Goal: Task Accomplishment & Management: Manage account settings

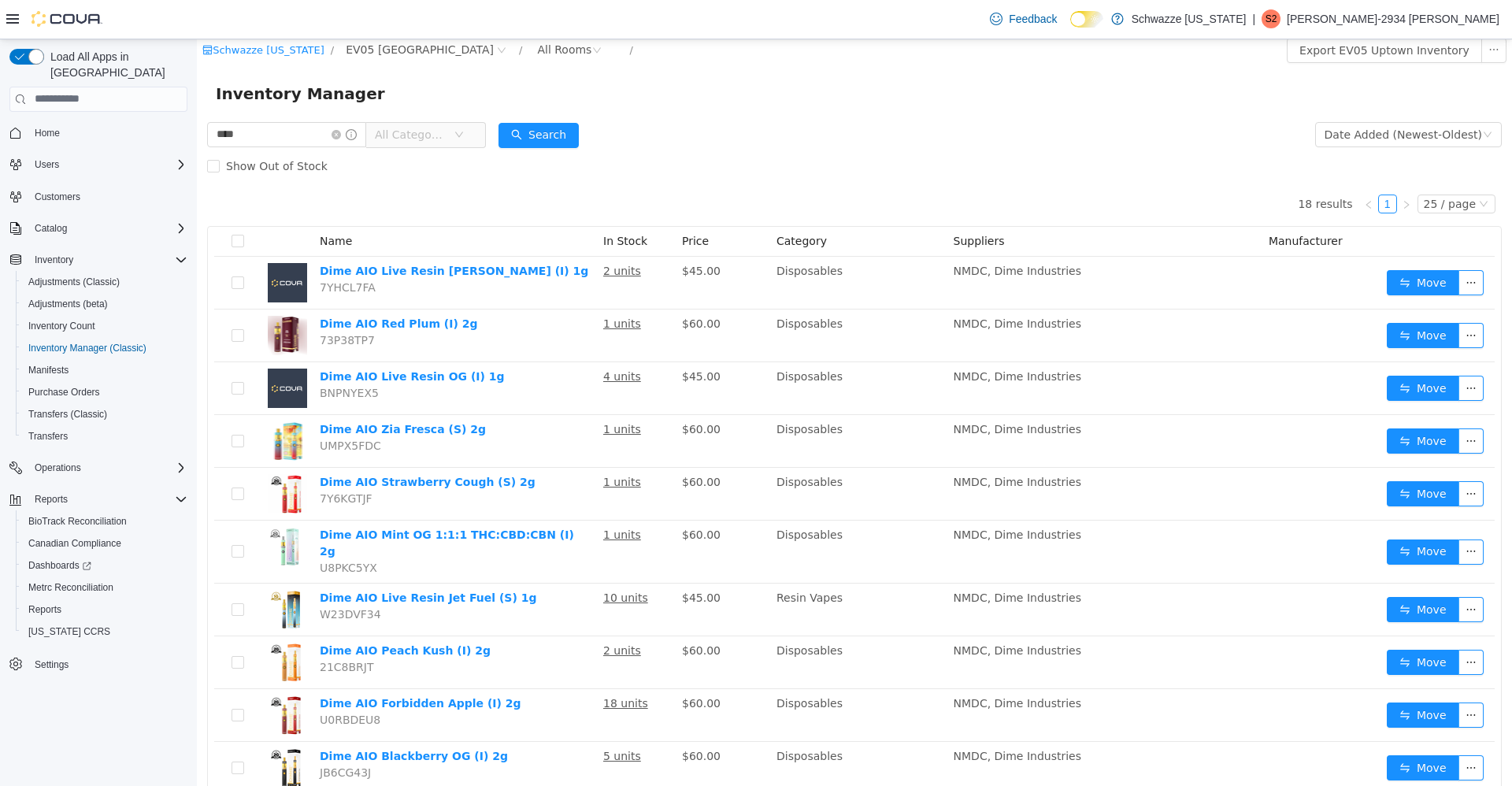
scroll to position [11, 0]
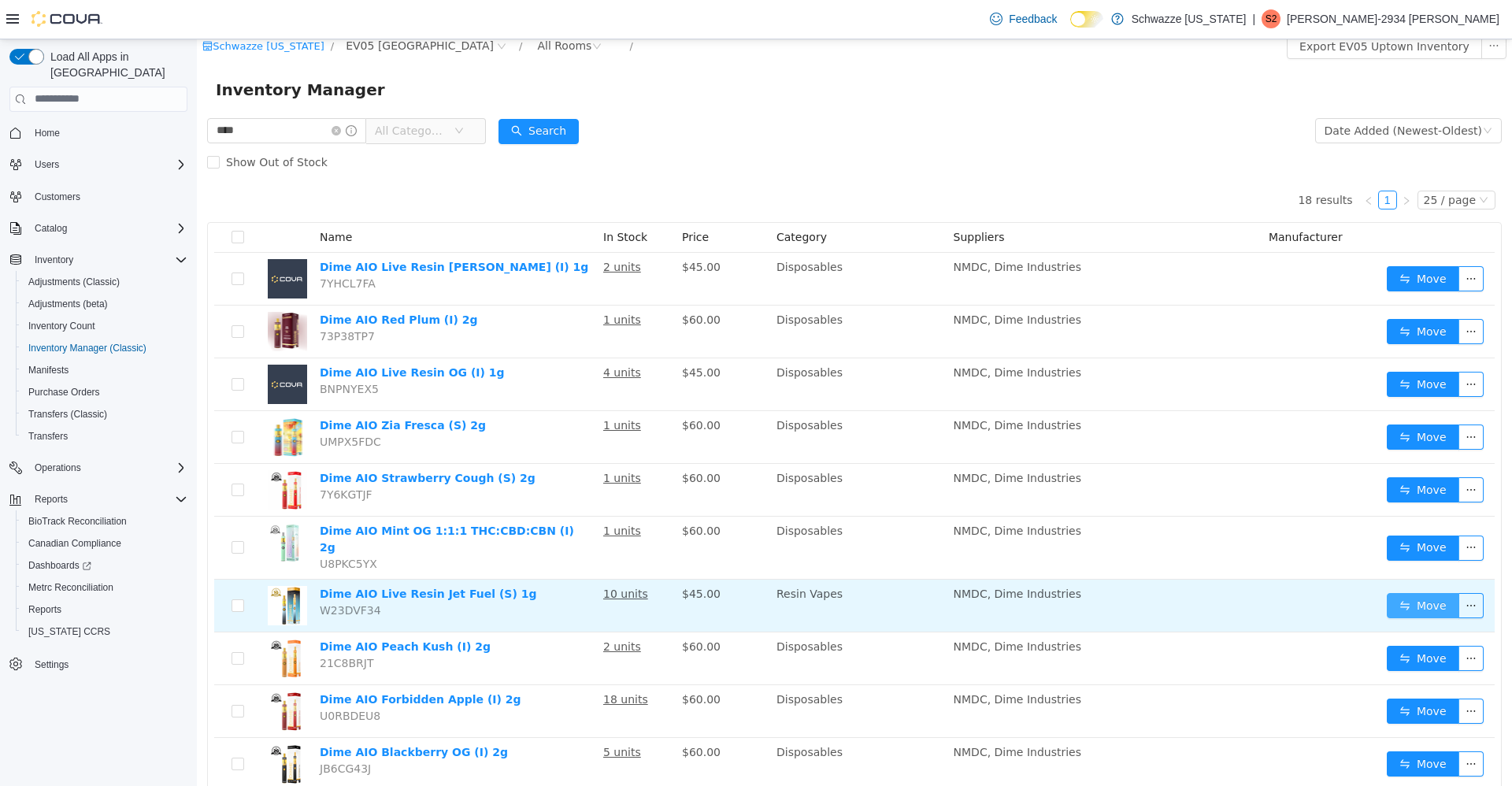
click at [1413, 592] on button "Move" at bounding box center [1423, 605] width 73 height 25
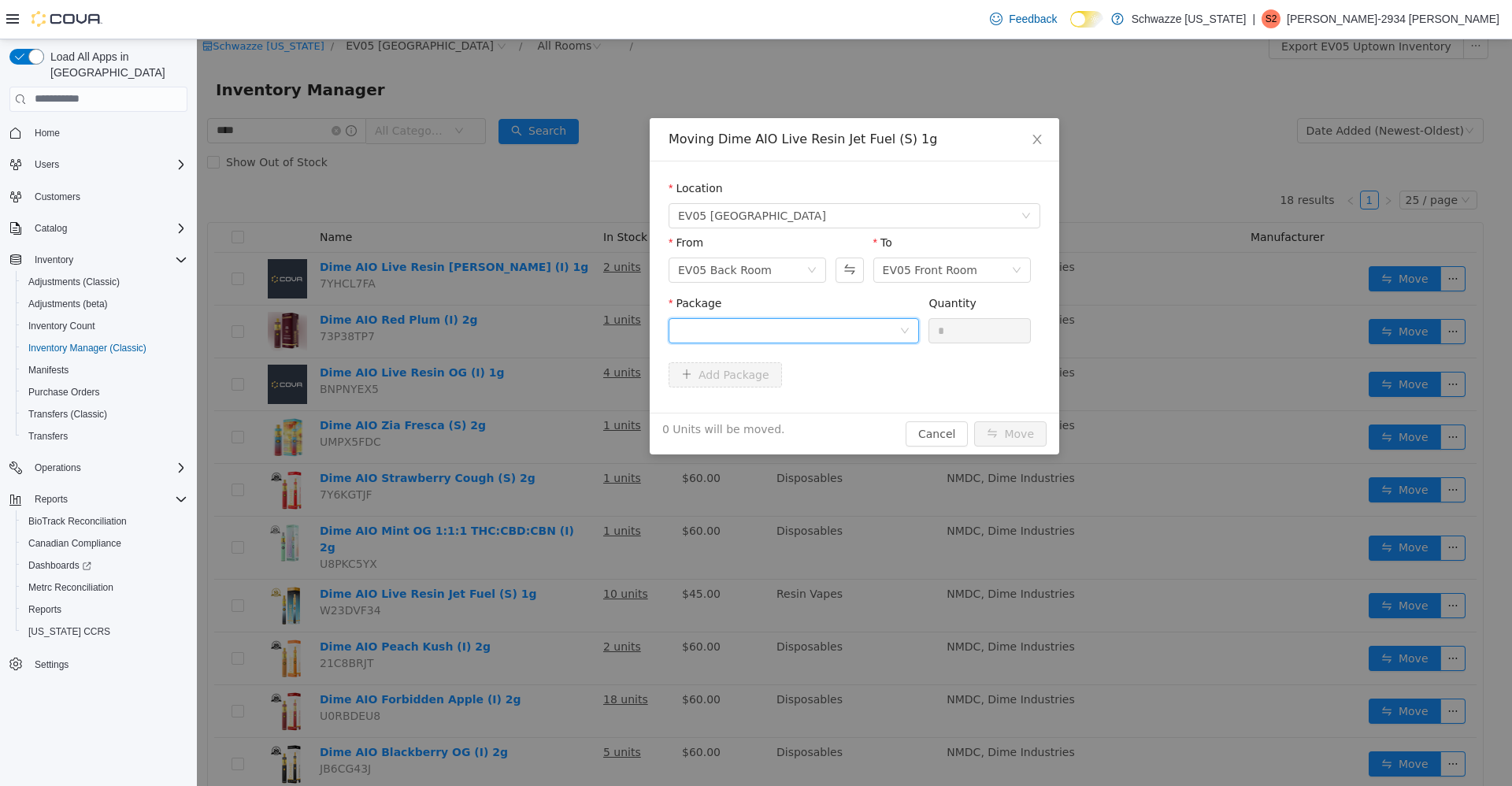
click at [904, 330] on icon "icon: down" at bounding box center [904, 329] width 9 height 9
click at [869, 402] on li "[CREDIT_CARD_NUMBER] Quantity : 10 Units" at bounding box center [793, 395] width 250 height 43
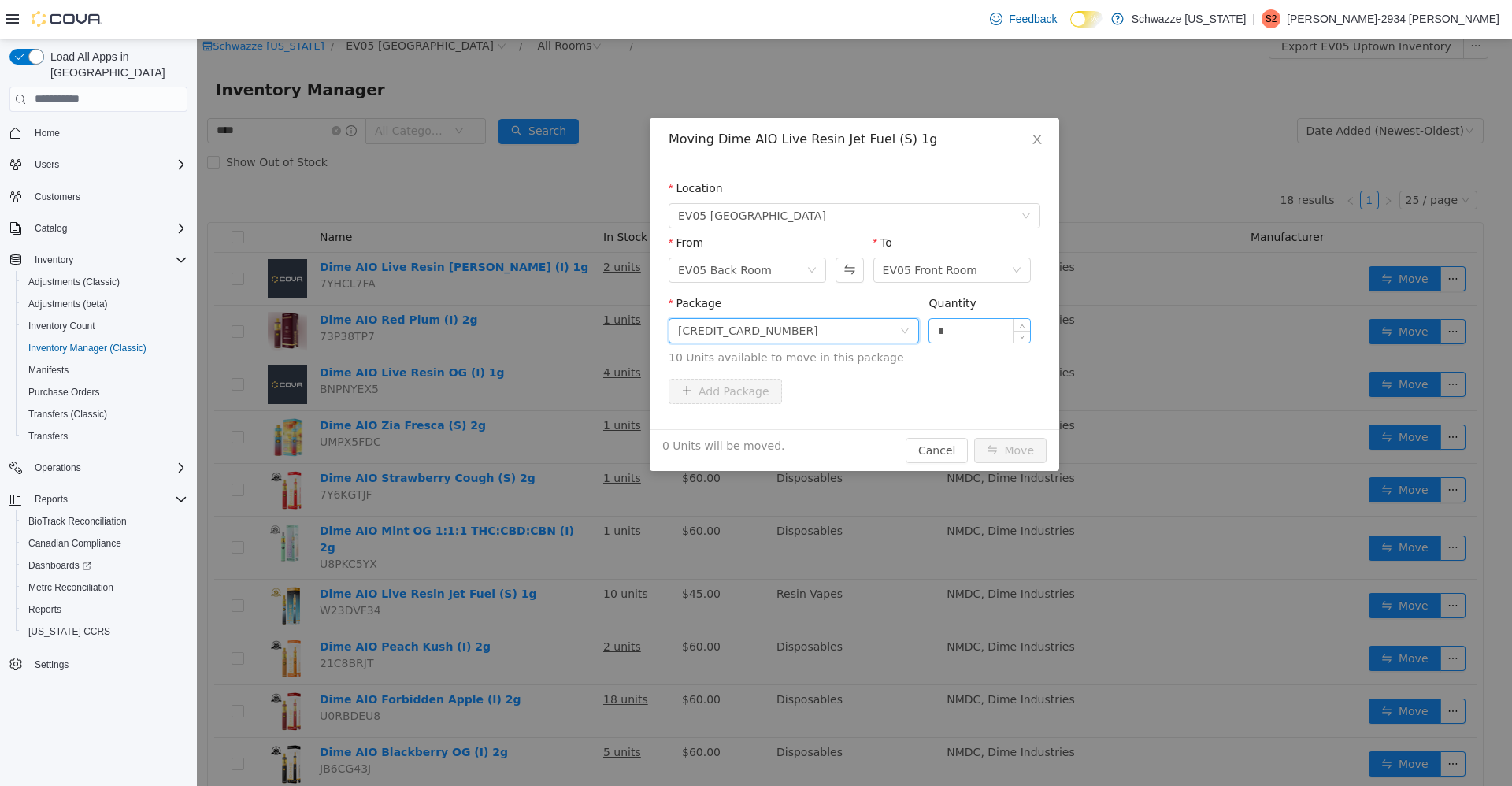
click at [999, 337] on input "*" at bounding box center [979, 330] width 101 height 24
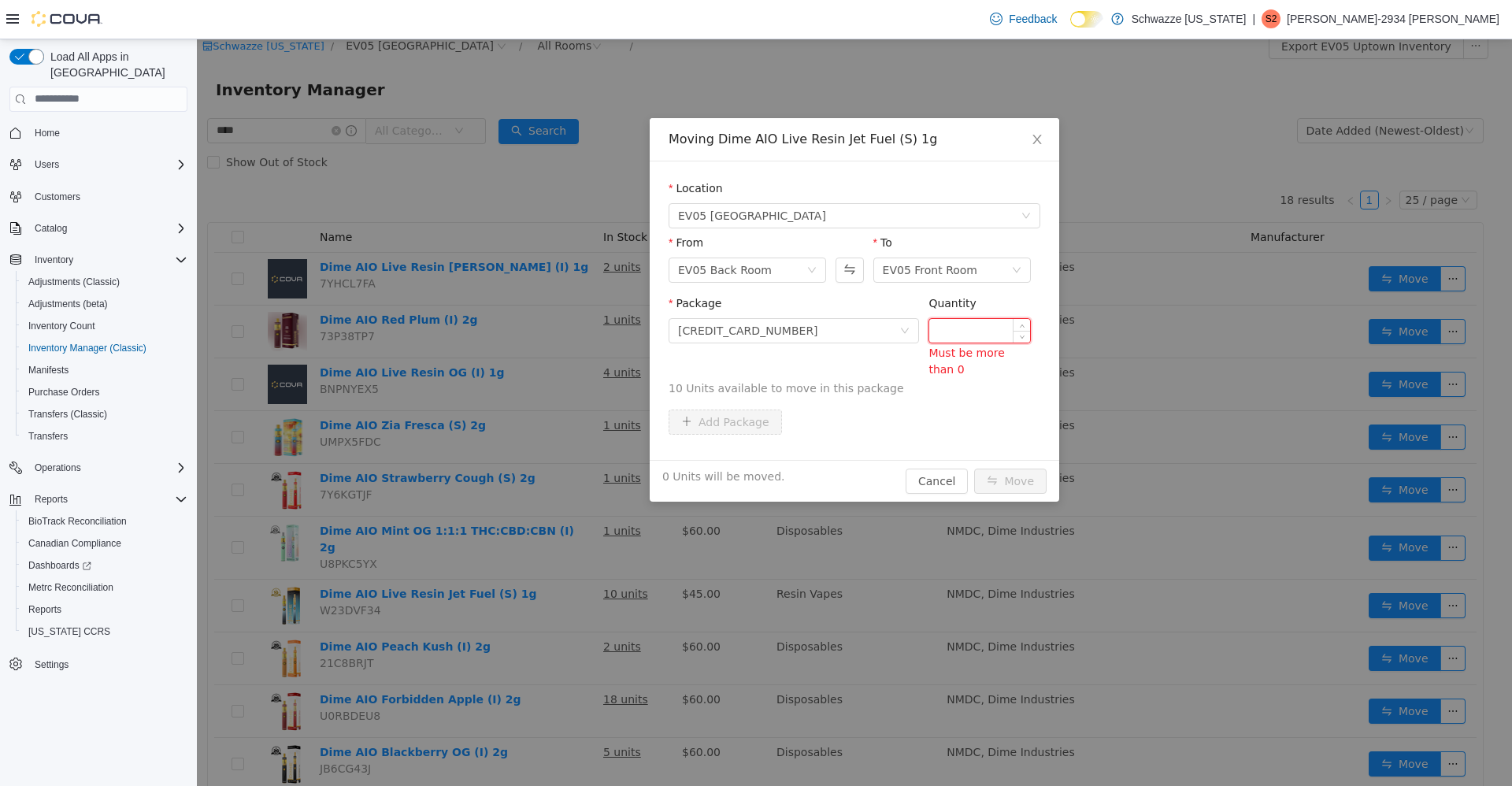
type input "*"
click at [499, 760] on div "Moving Dime AIO Live Resin Jet Fuel (S) 1g Location EV05 Uptown From EV05 Back …" at bounding box center [853, 411] width 1315 height 746
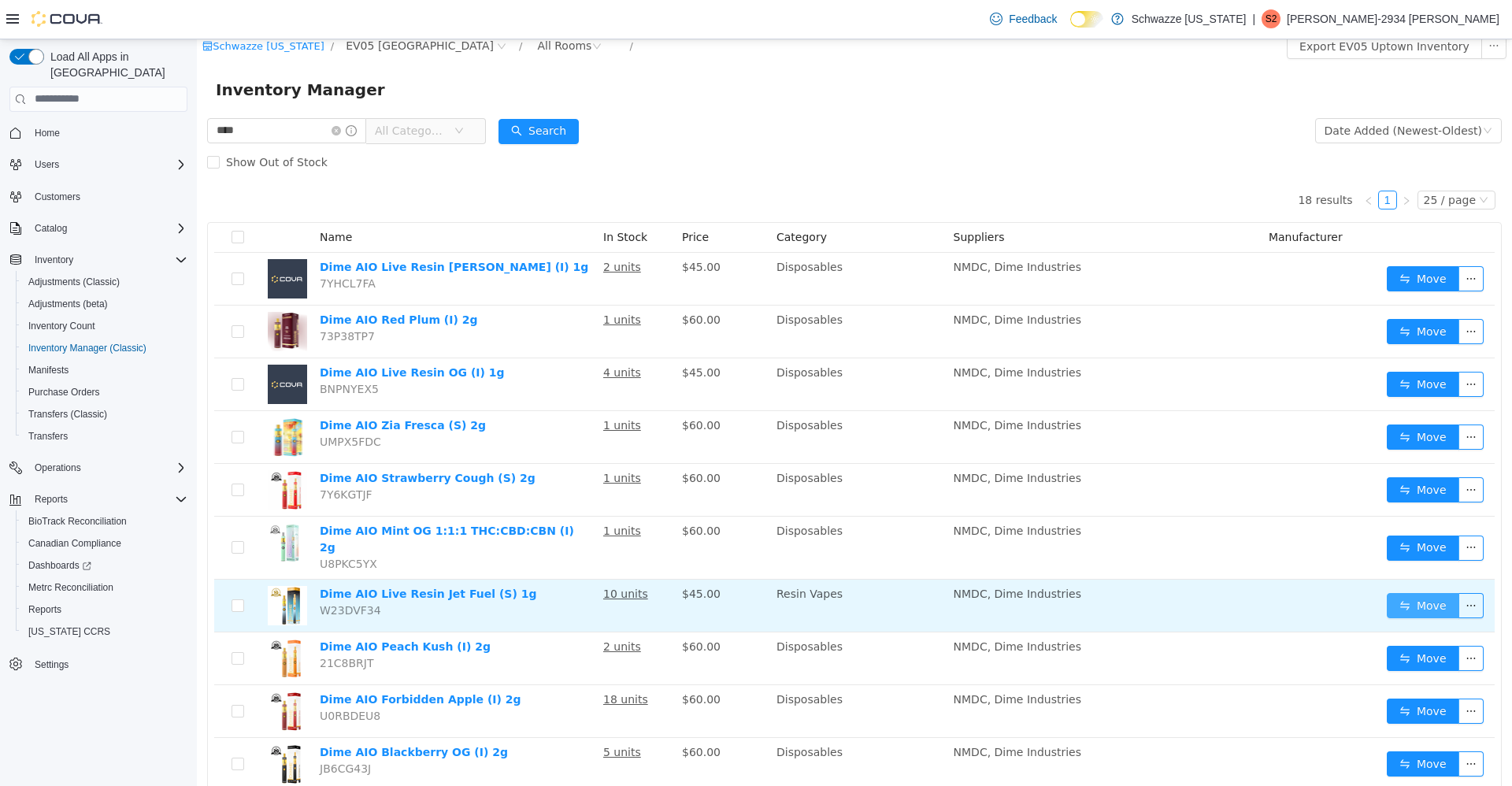
click at [1402, 602] on button "Move" at bounding box center [1423, 605] width 73 height 25
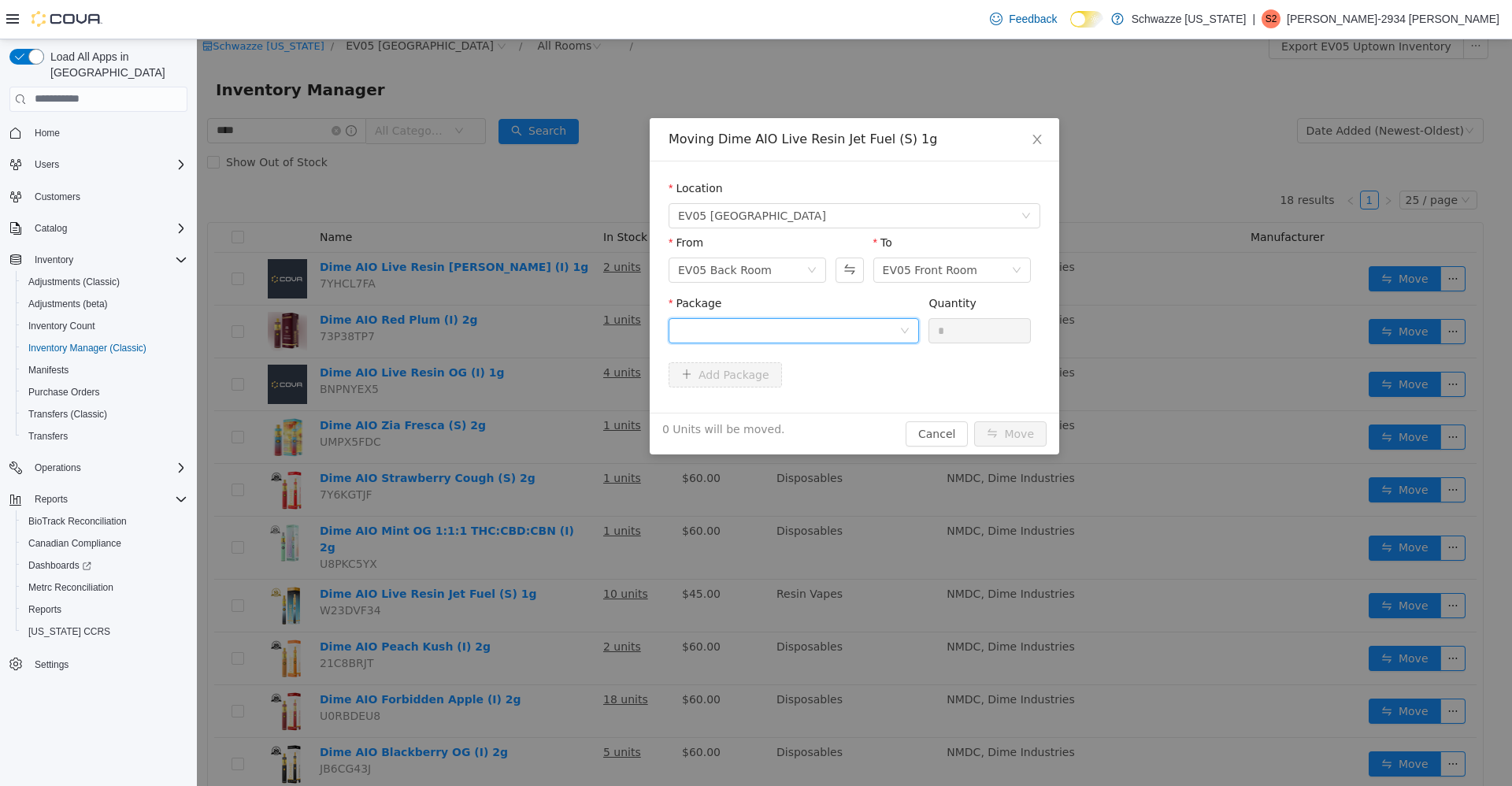
click at [811, 324] on div at bounding box center [788, 330] width 221 height 24
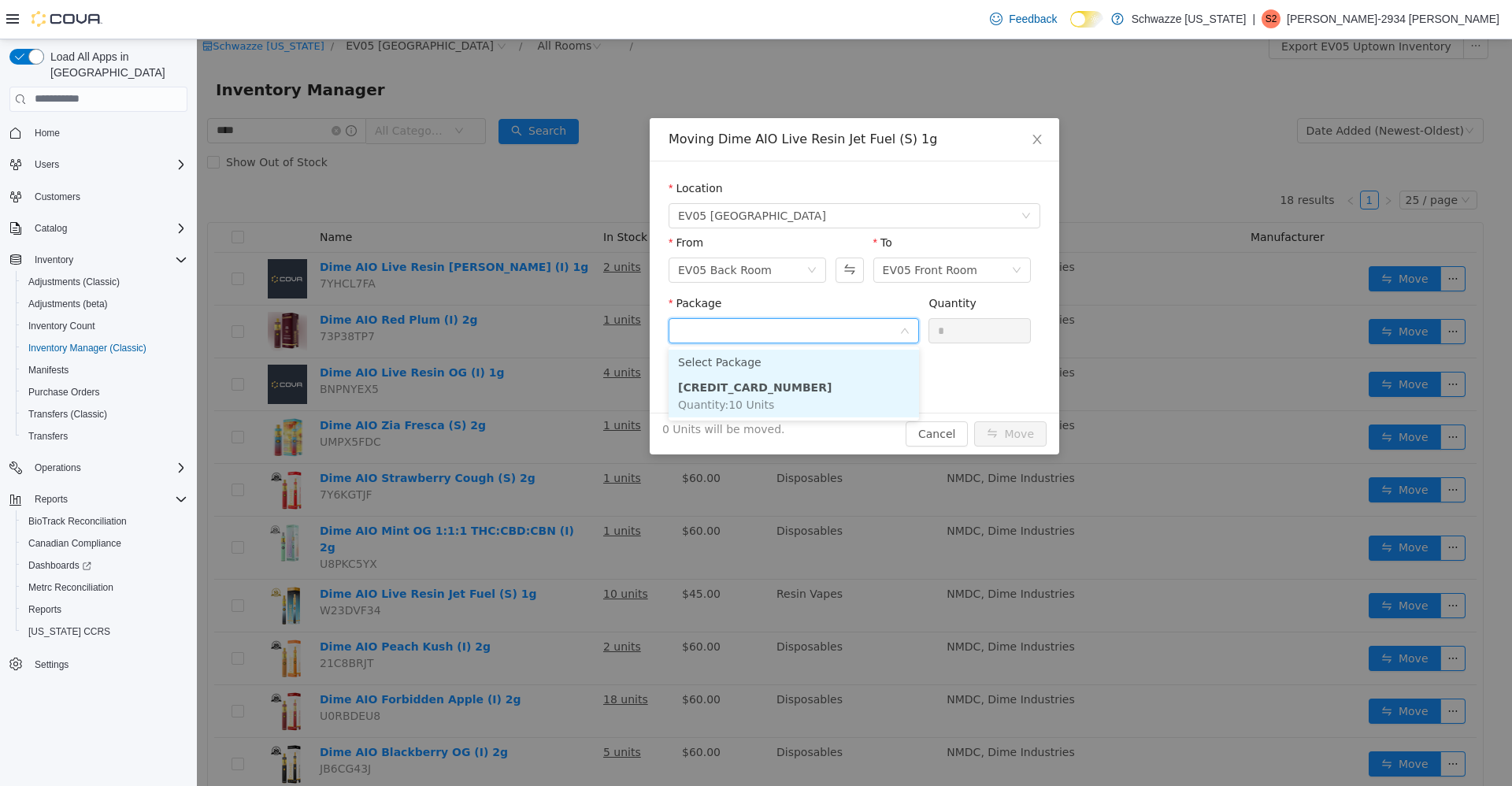
click at [796, 408] on li "[CREDIT_CARD_NUMBER] Quantity : 10 Units" at bounding box center [793, 395] width 250 height 43
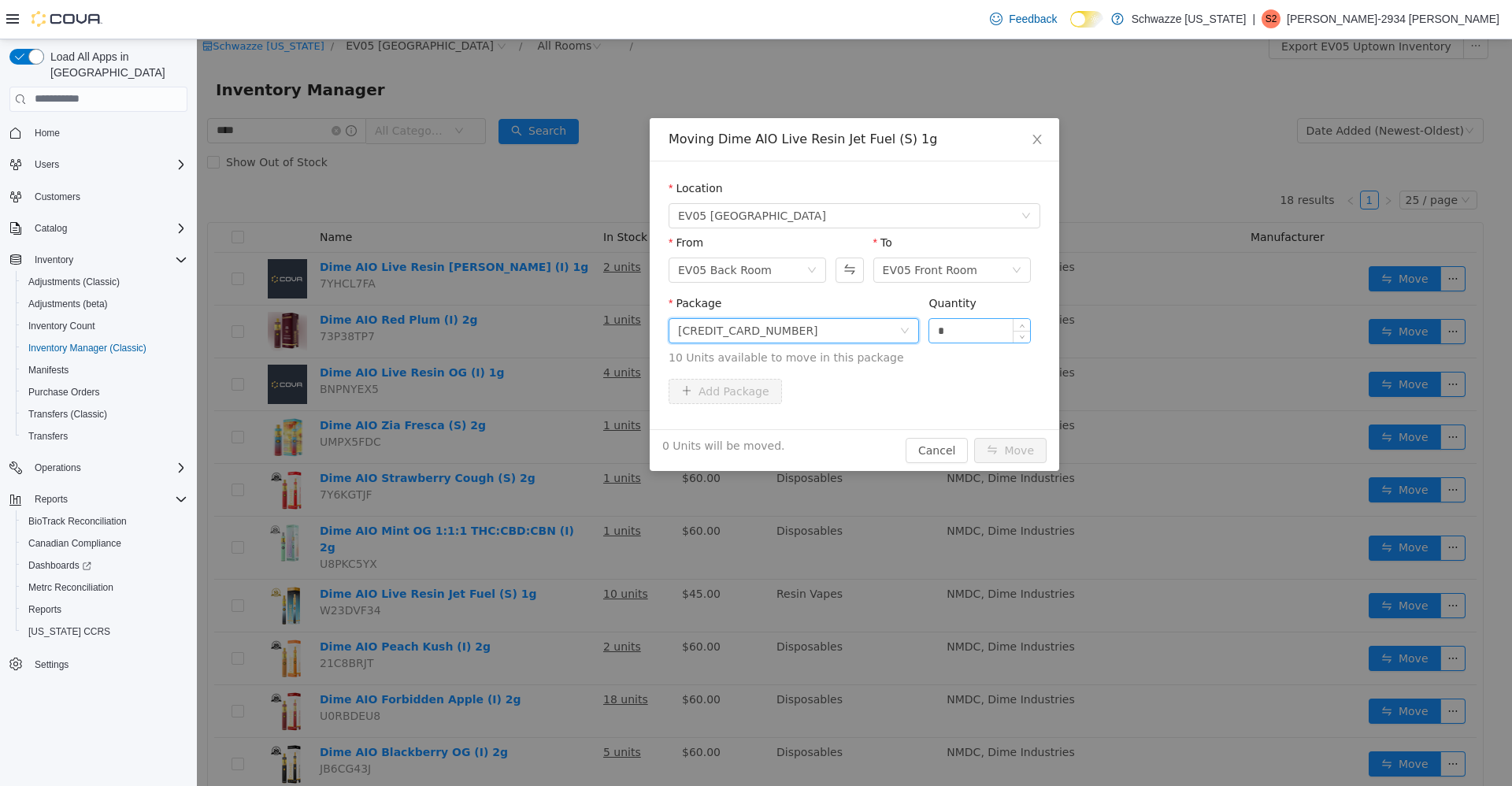
click at [985, 335] on input "*" at bounding box center [979, 330] width 101 height 24
type input "**"
click at [1008, 441] on button "Move" at bounding box center [1011, 449] width 73 height 25
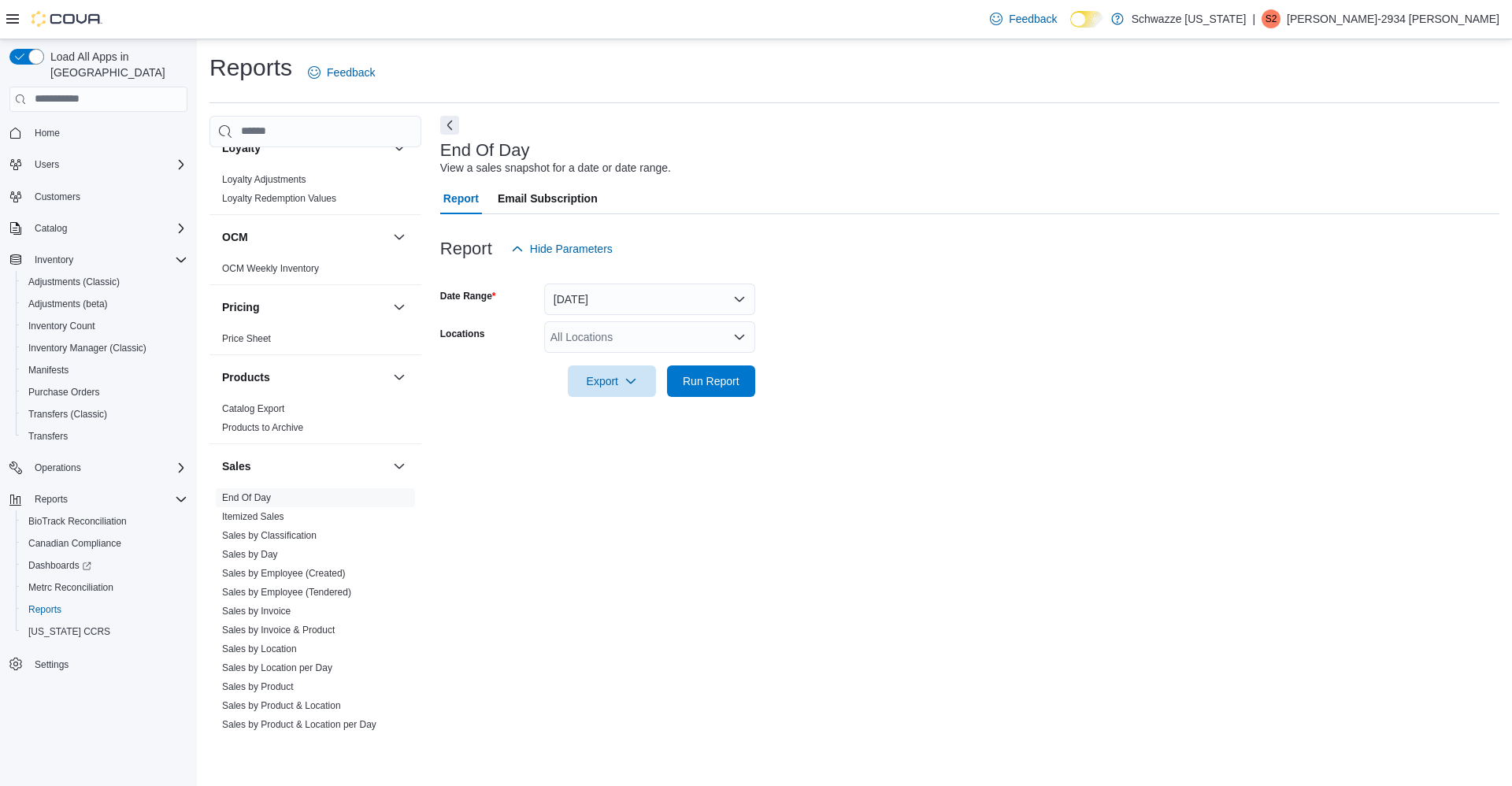
scroll to position [803, 0]
click at [272, 686] on link "Sales by Product" at bounding box center [257, 684] width 72 height 11
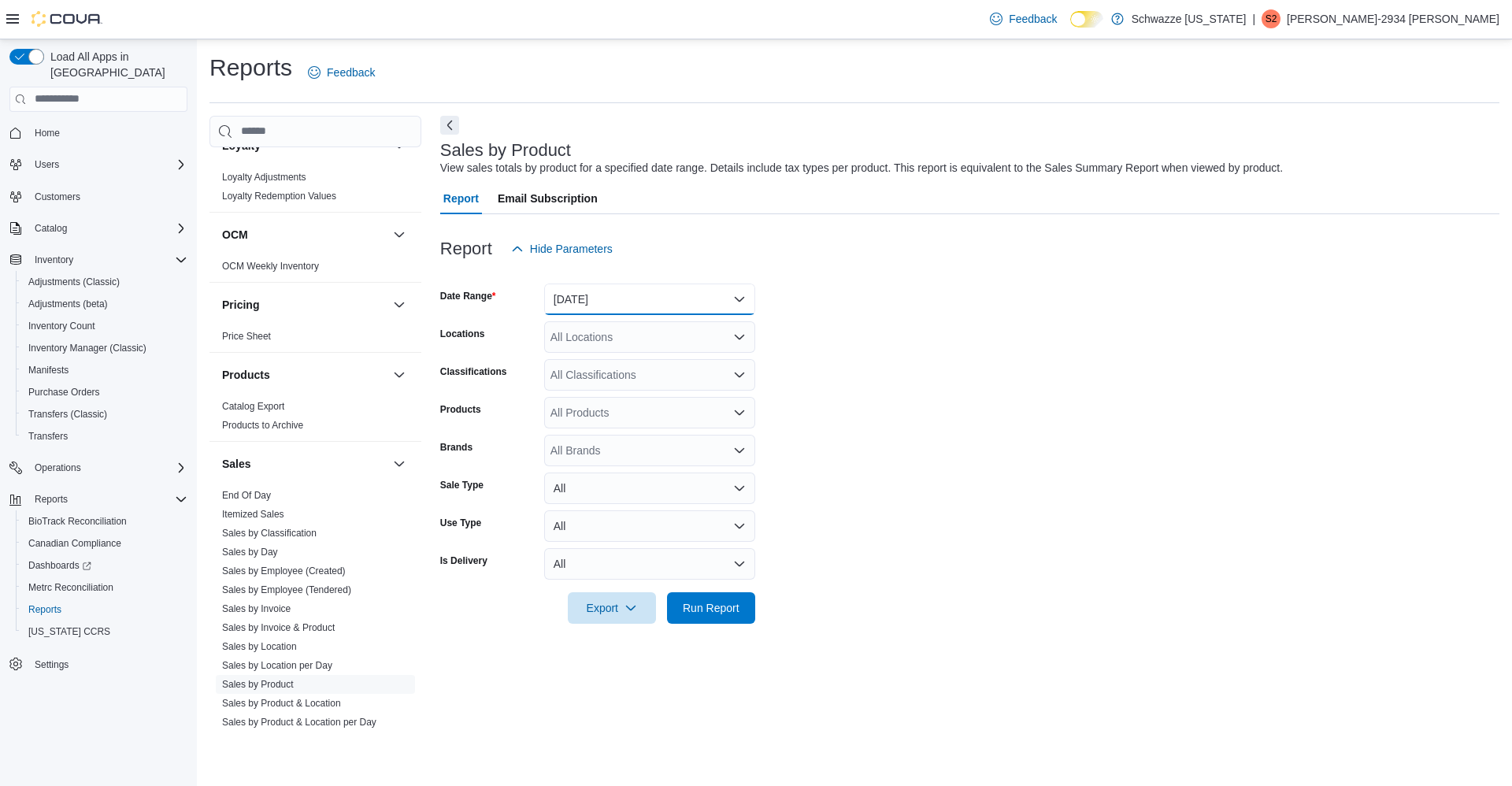
click at [670, 299] on button "[DATE]" at bounding box center [650, 299] width 211 height 32
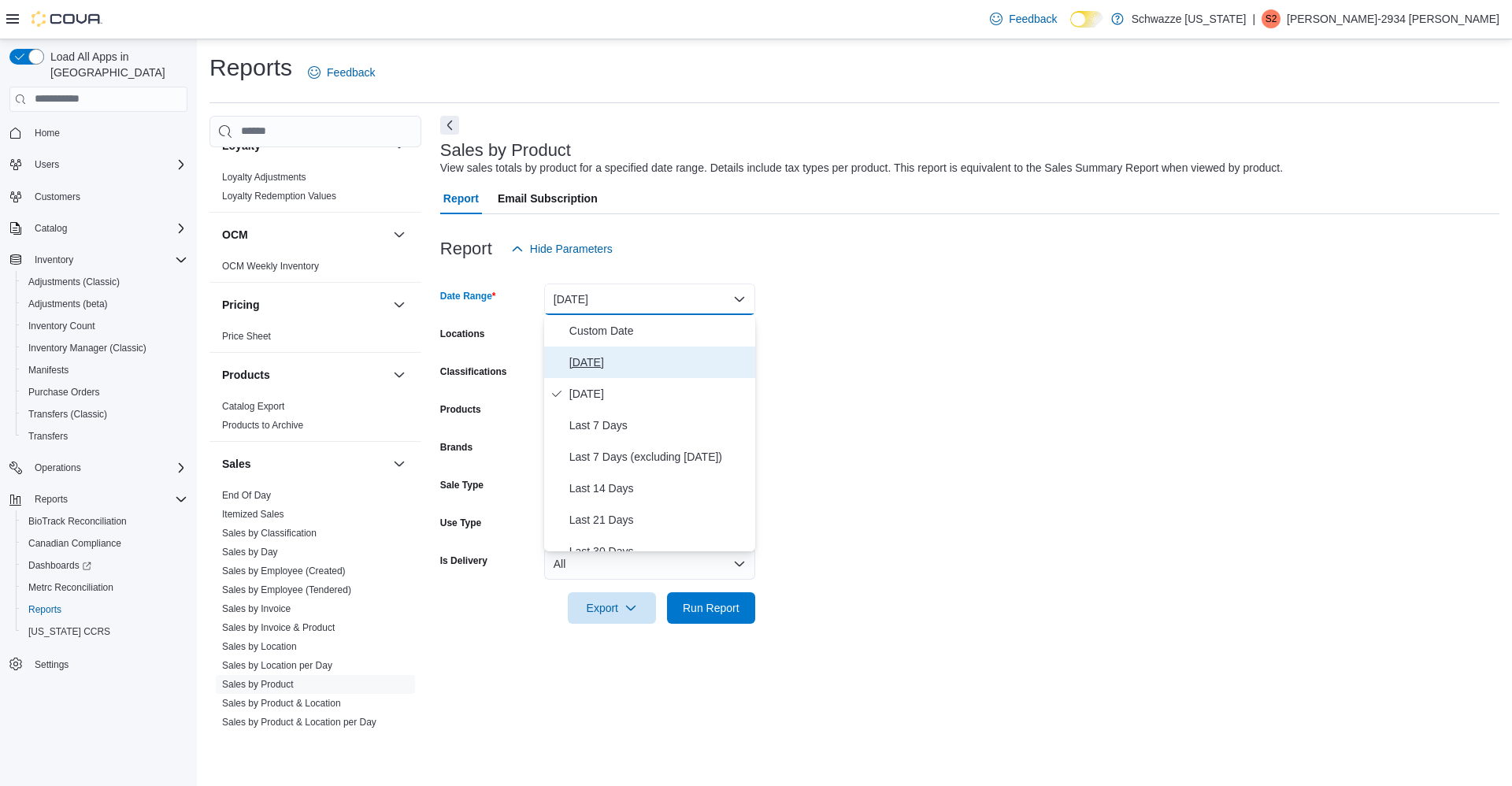
click at [664, 368] on span "[DATE]" at bounding box center [659, 362] width 179 height 19
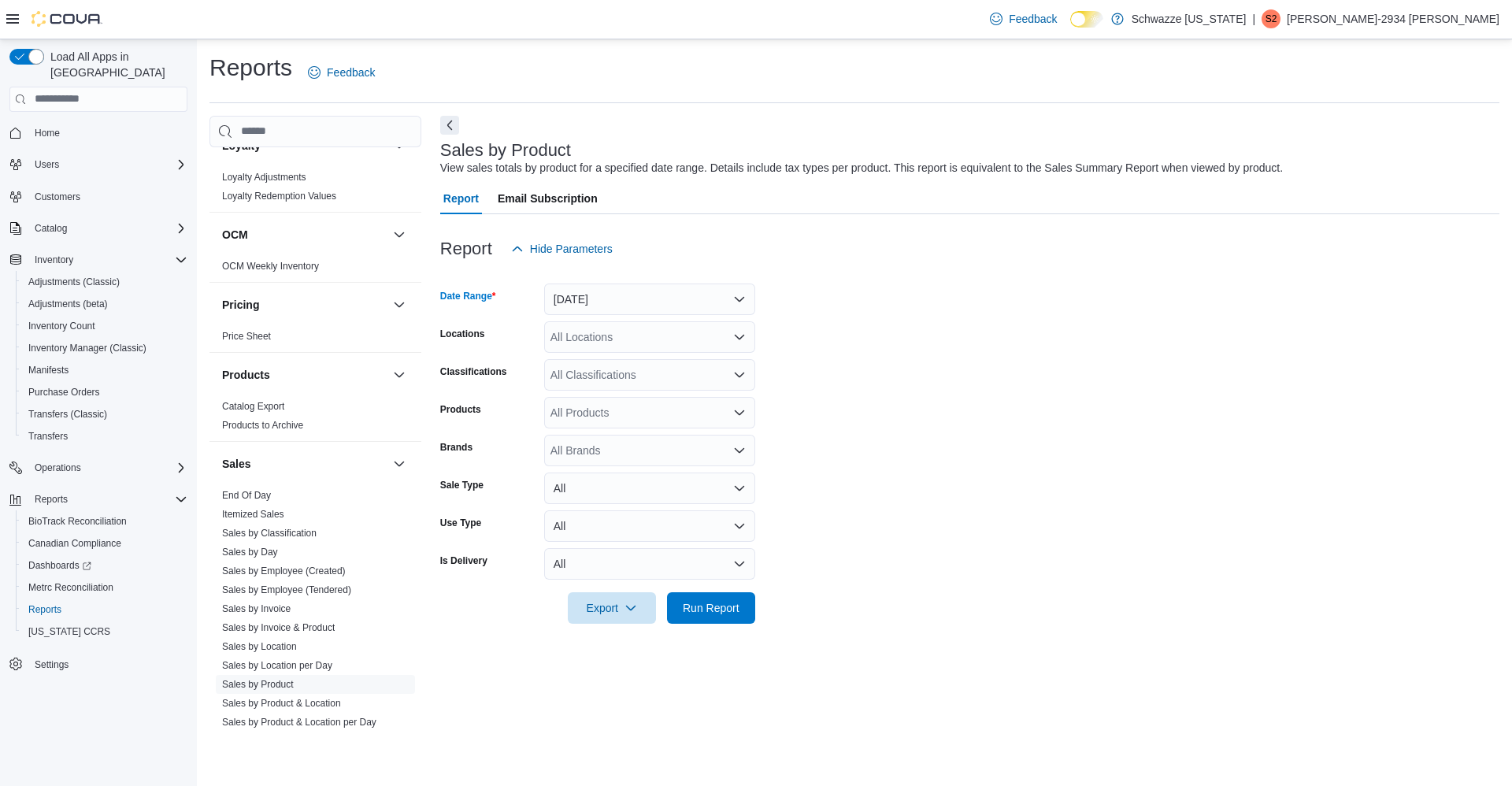
click at [648, 342] on div "All Locations" at bounding box center [650, 337] width 211 height 32
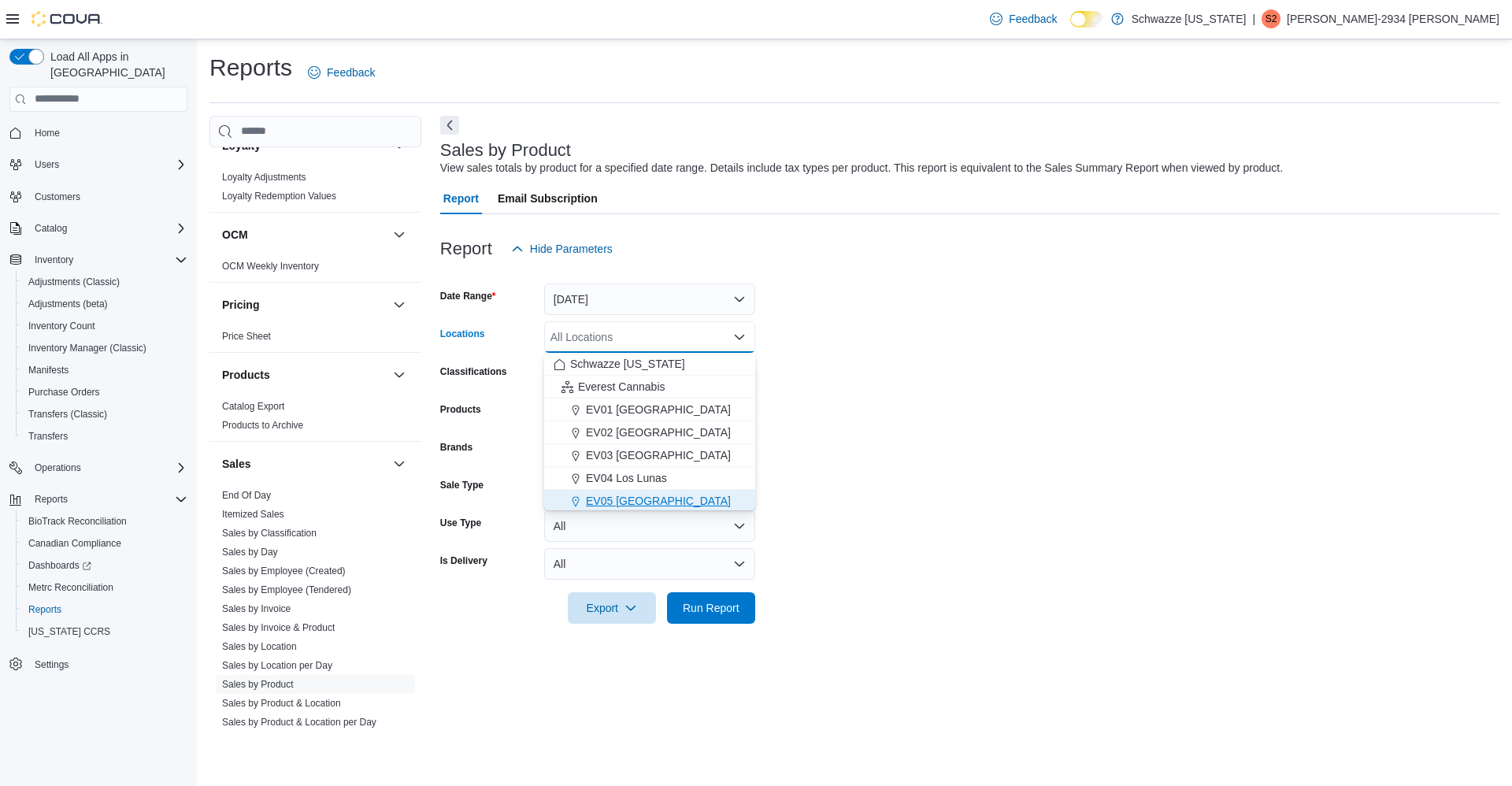
click at [664, 500] on div "EV05 [GEOGRAPHIC_DATA]" at bounding box center [649, 500] width 192 height 15
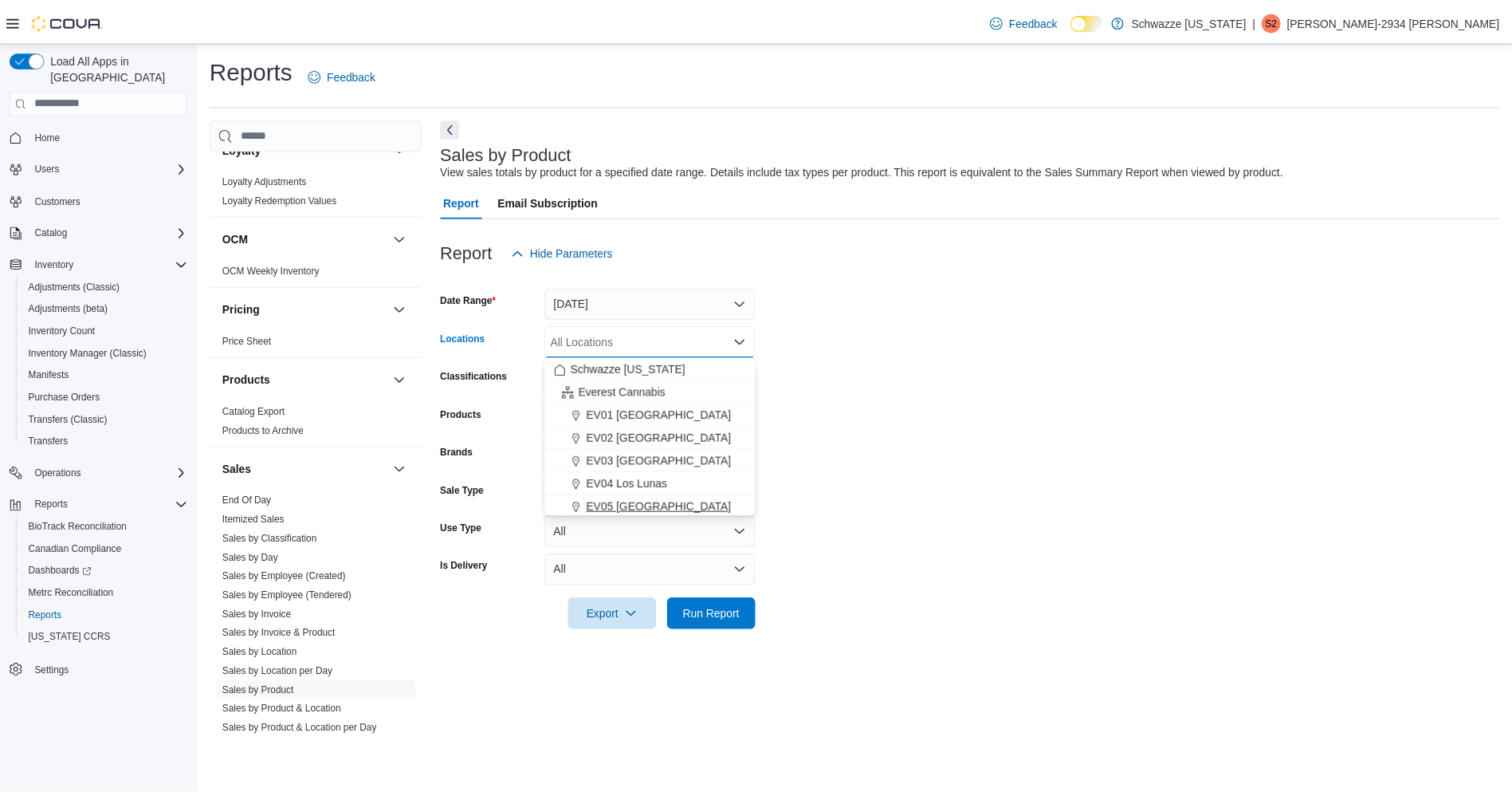
scroll to position [3, 0]
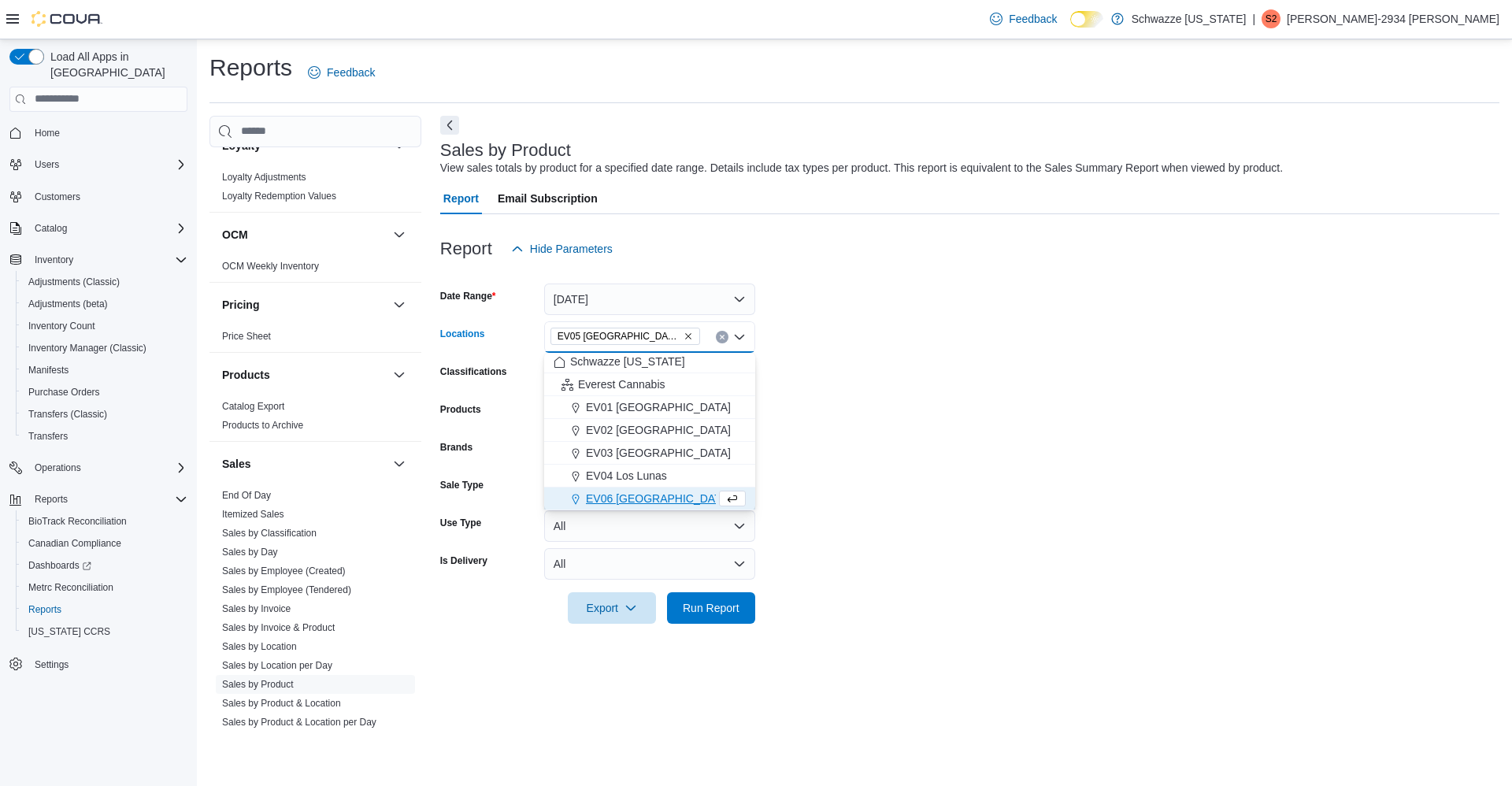
click at [818, 361] on form "Date Range [DATE] Locations EV05 [GEOGRAPHIC_DATA] Combo box. Selected. EV05 [G…" at bounding box center [970, 444] width 1059 height 359
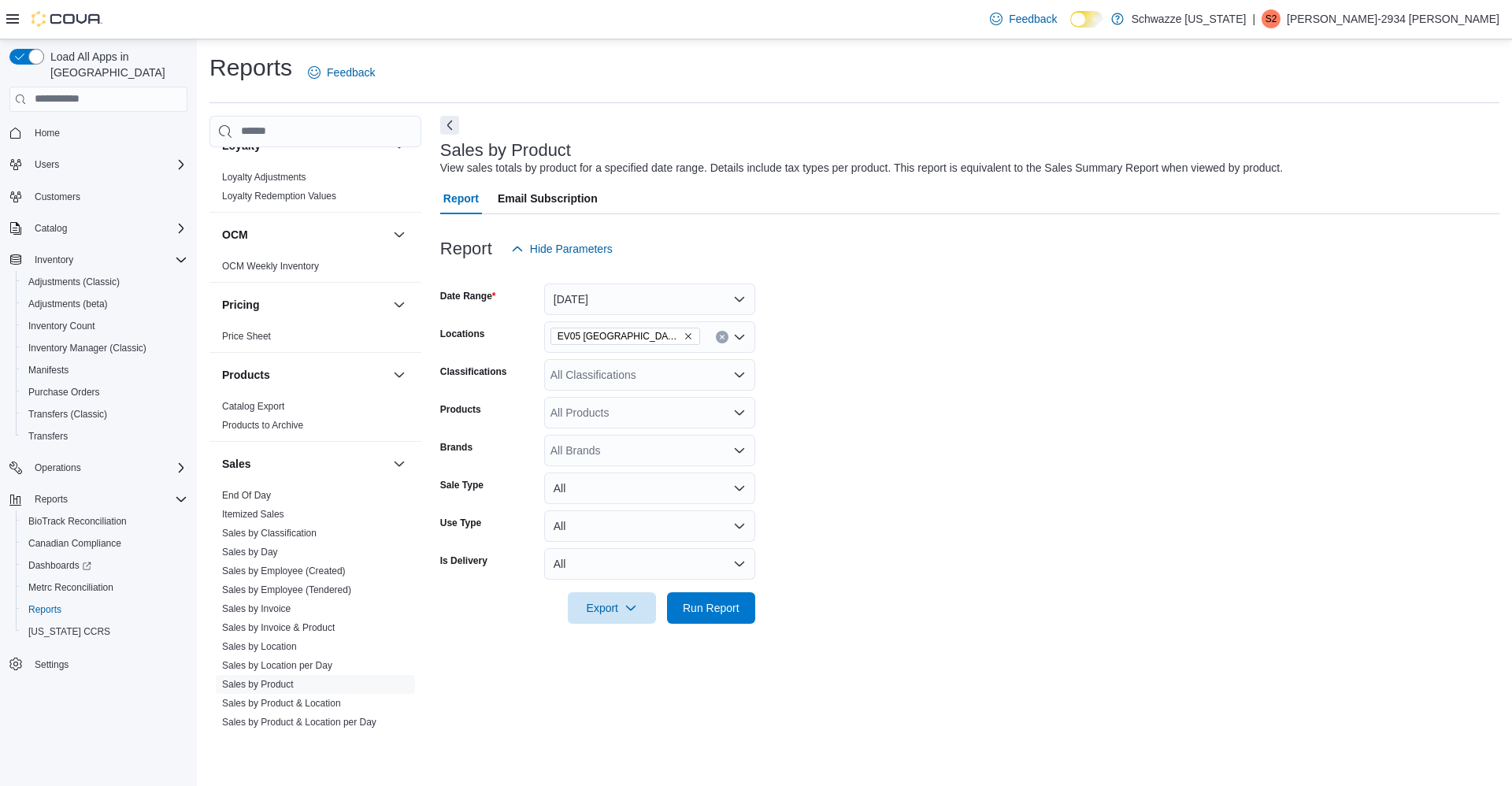
click at [652, 422] on div "All Products" at bounding box center [650, 412] width 211 height 32
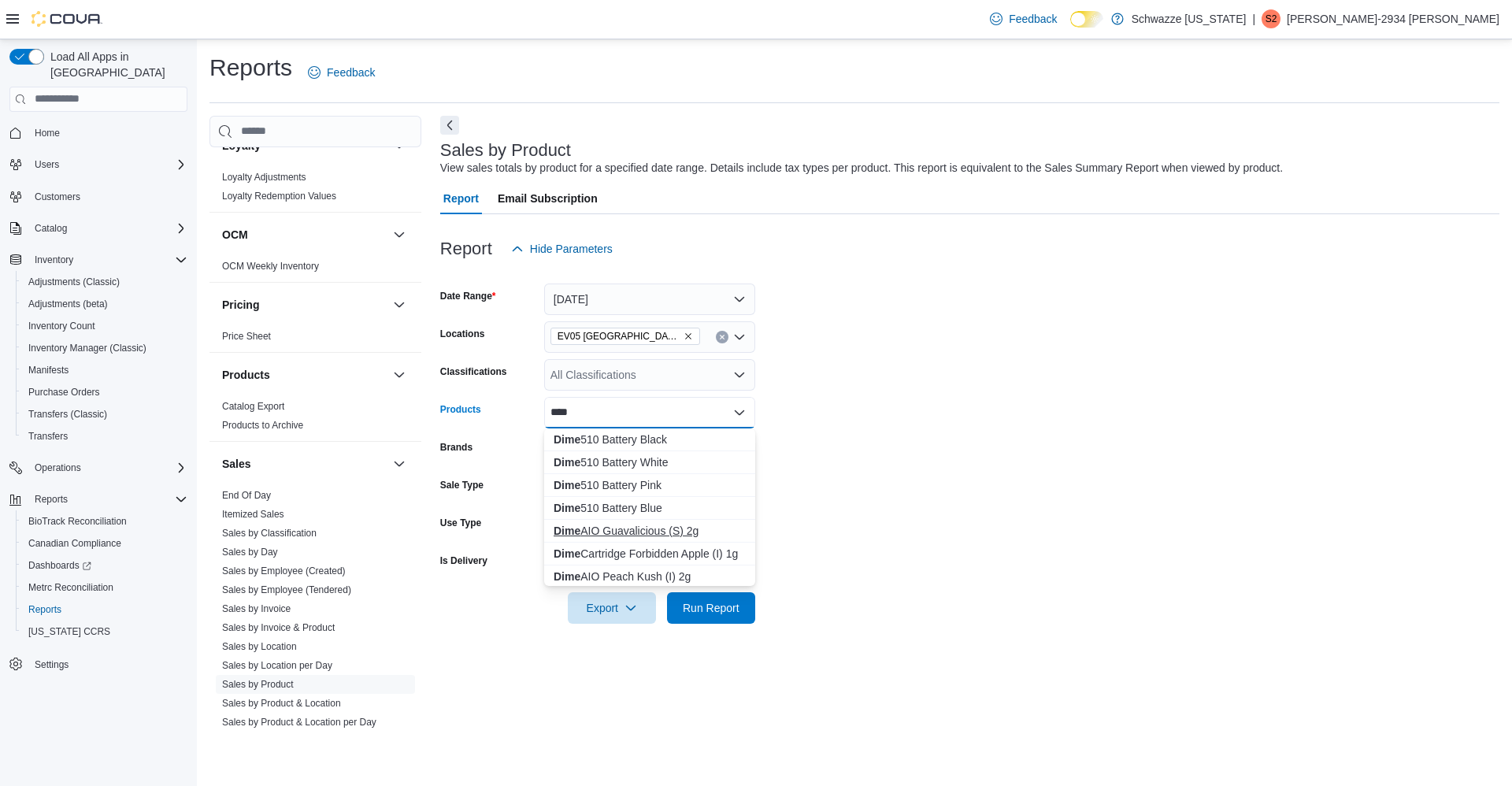
type input "****"
click at [650, 534] on div "Dime AIO Guavalicious (S) 2g" at bounding box center [649, 530] width 192 height 15
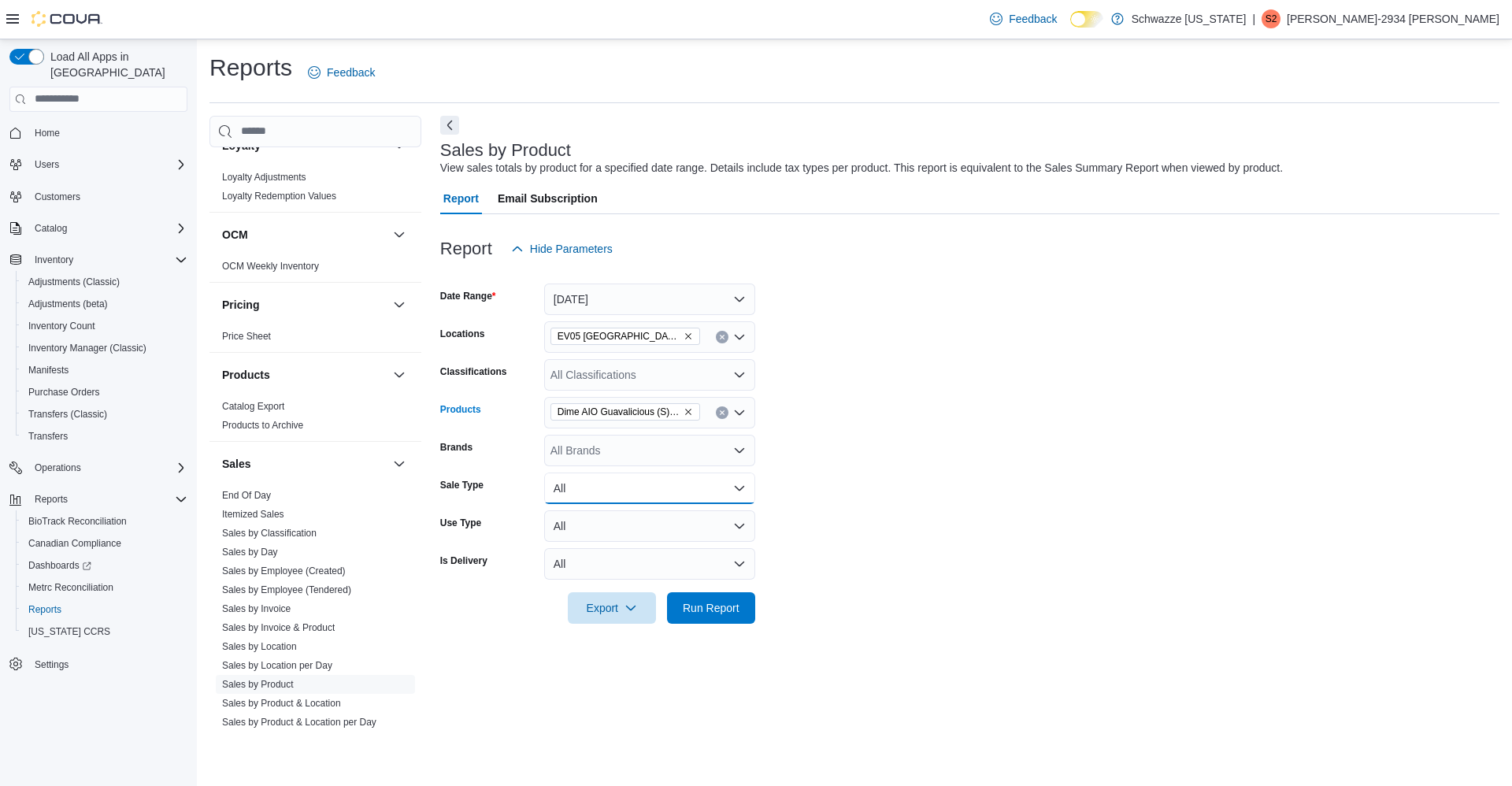
click at [625, 491] on button "All" at bounding box center [650, 488] width 211 height 32
click at [612, 555] on span "Sale" at bounding box center [659, 550] width 179 height 19
click at [591, 531] on button "All" at bounding box center [650, 526] width 211 height 32
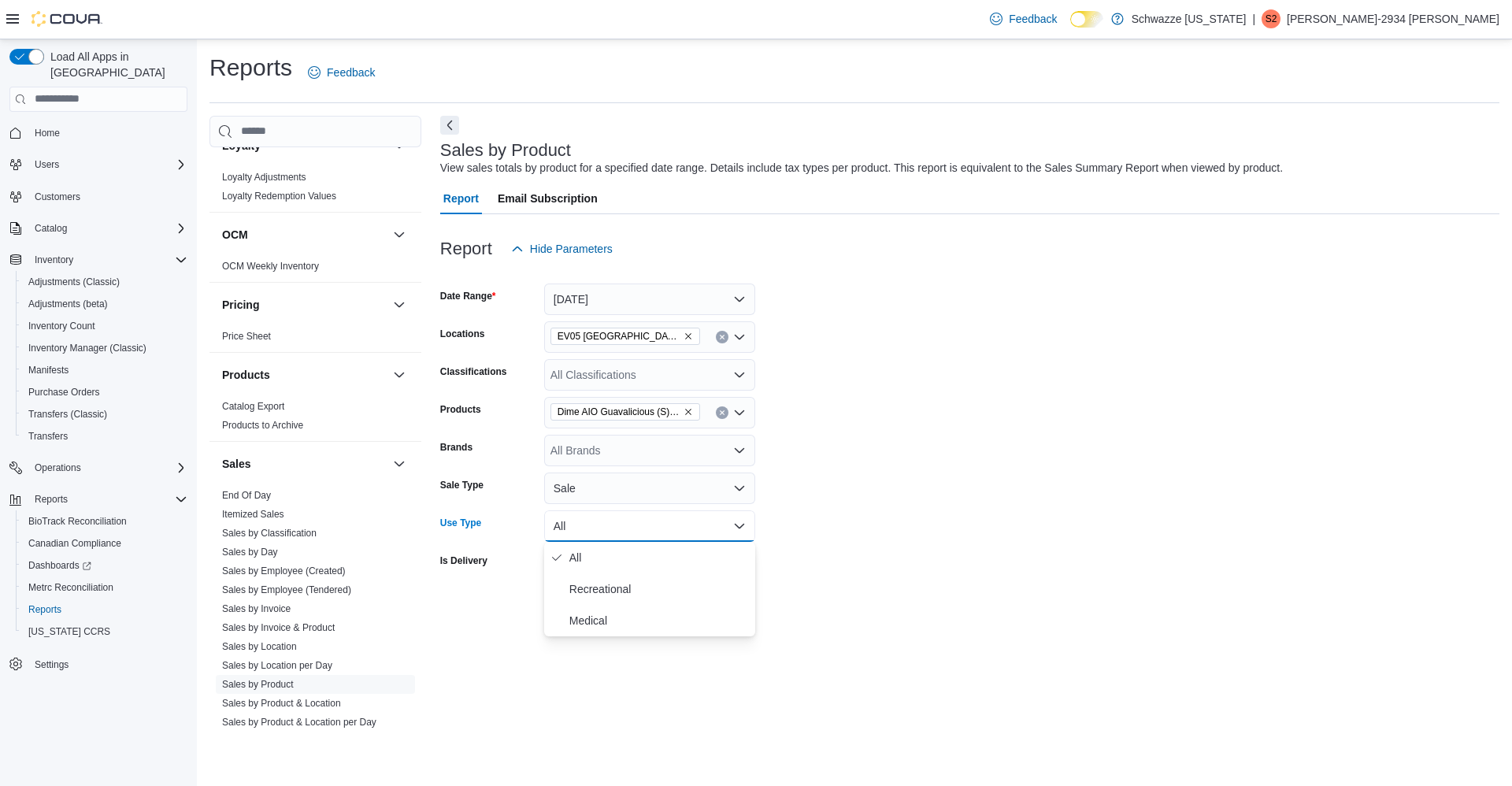
click at [881, 646] on div "Sales by Product View sales totals by product for a specified date range. Detai…" at bounding box center [970, 426] width 1059 height 621
click at [623, 570] on button "All" at bounding box center [650, 563] width 211 height 32
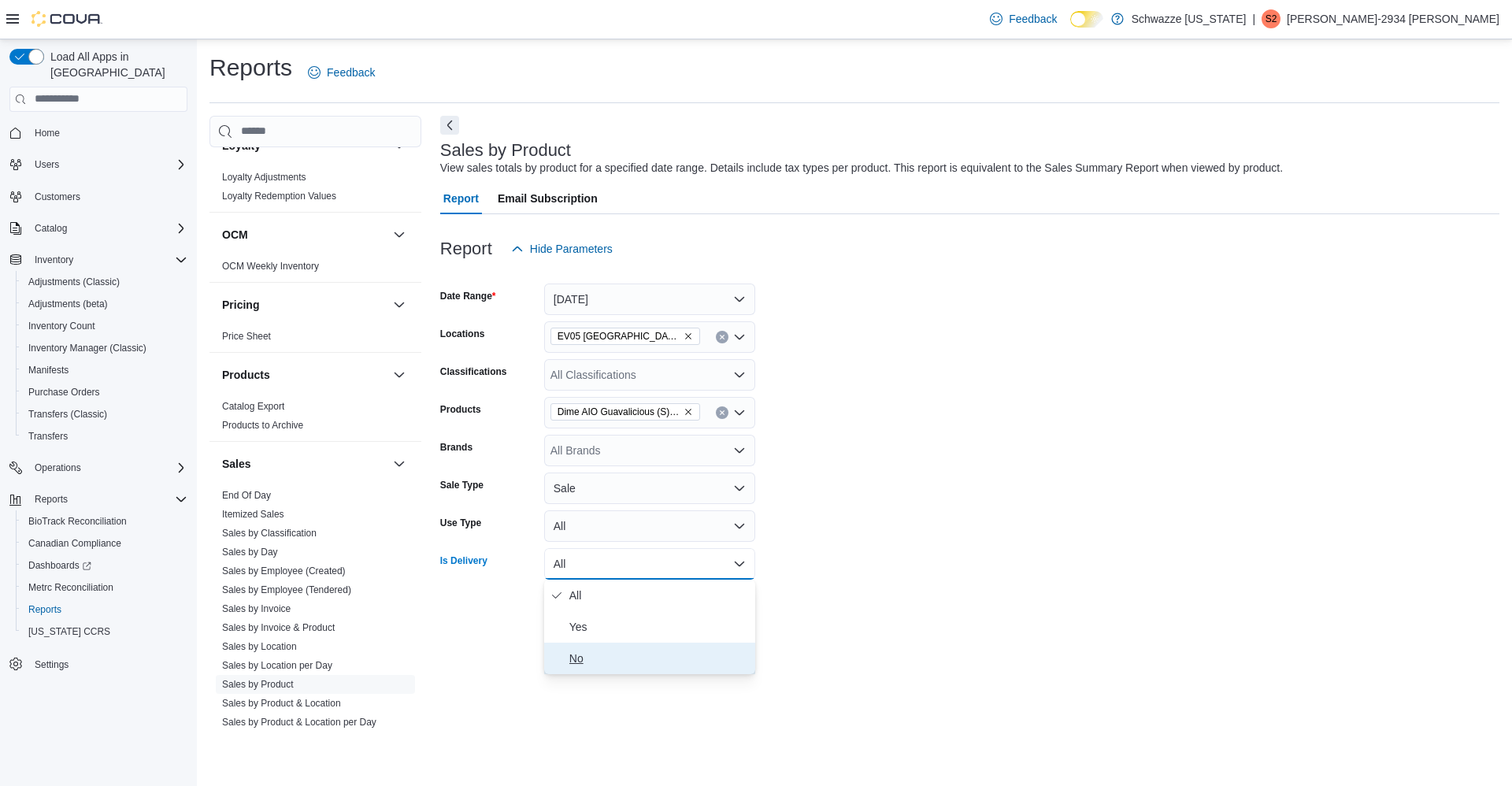
click at [628, 655] on span "No" at bounding box center [659, 658] width 179 height 19
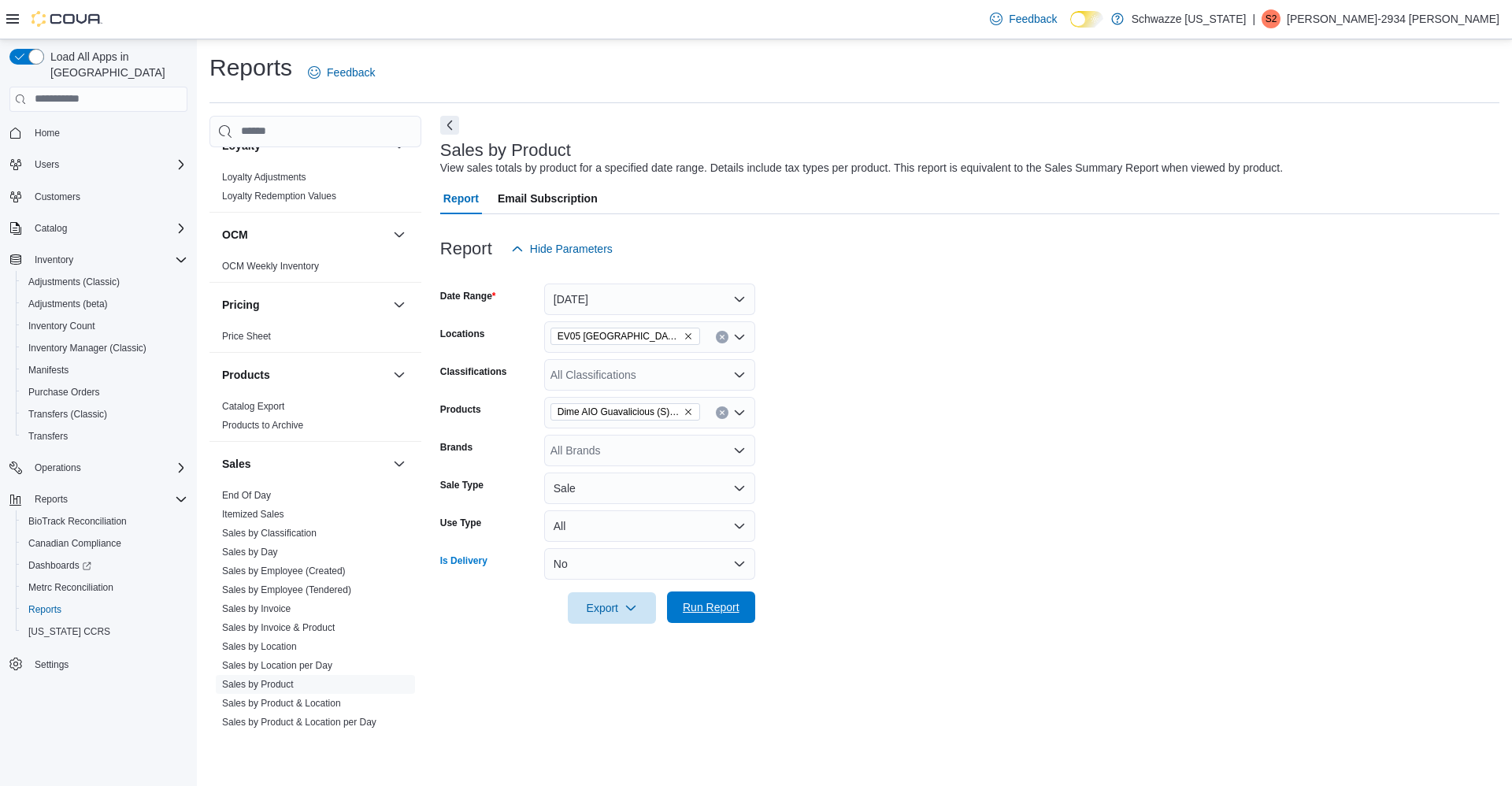
click at [702, 608] on span "Run Report" at bounding box center [711, 607] width 56 height 15
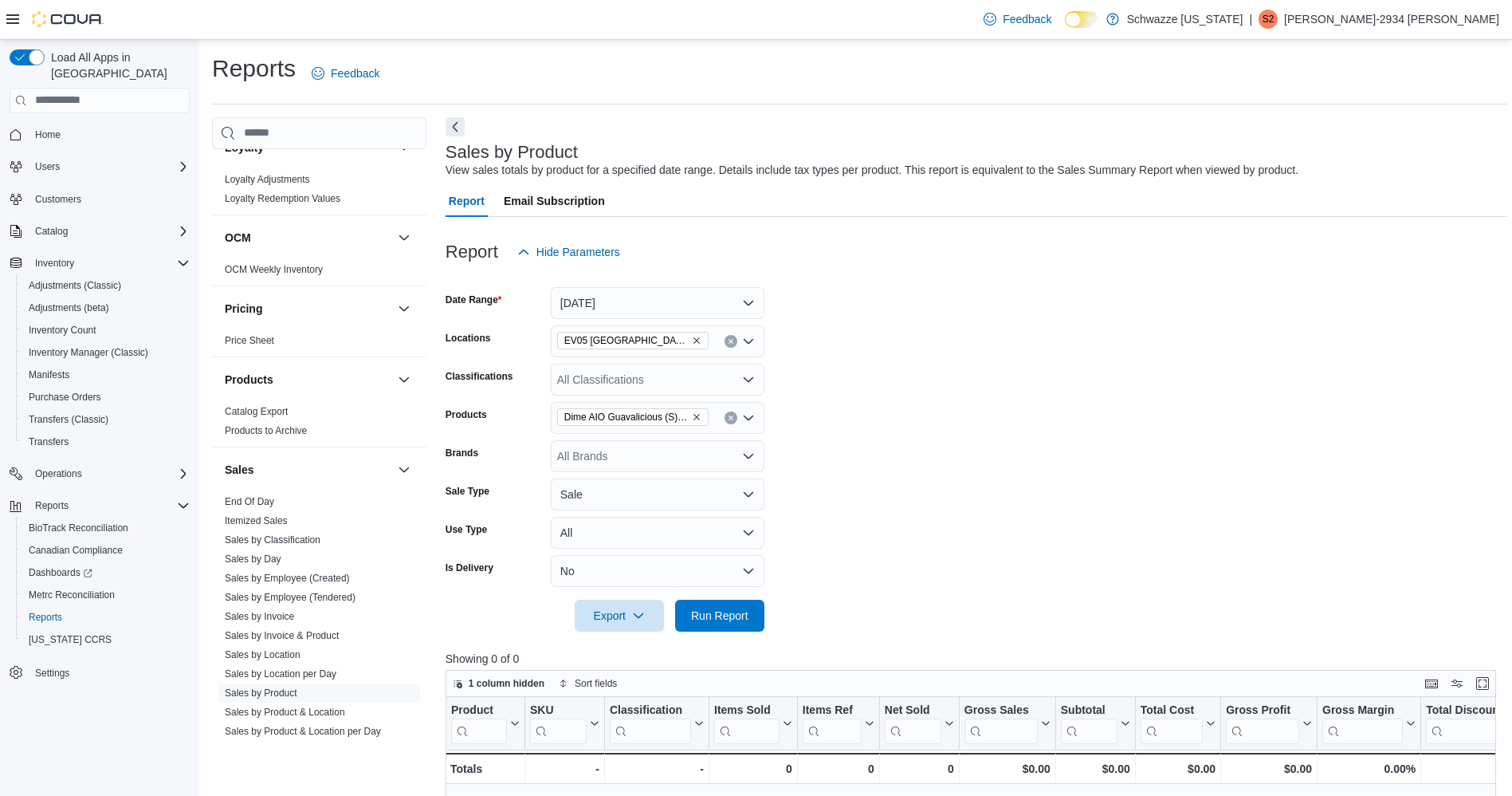
click at [695, 416] on icon "Remove Dime AIO Guavalicious (S) 2g from selection in this group" at bounding box center [696, 416] width 9 height 9
click at [704, 442] on span "Type 3 or more characters" at bounding box center [657, 444] width 194 height 16
click at [835, 478] on form "Date Range [DATE] Locations EV05 Uptown Classifications All Classifications Pro…" at bounding box center [976, 450] width 1062 height 364
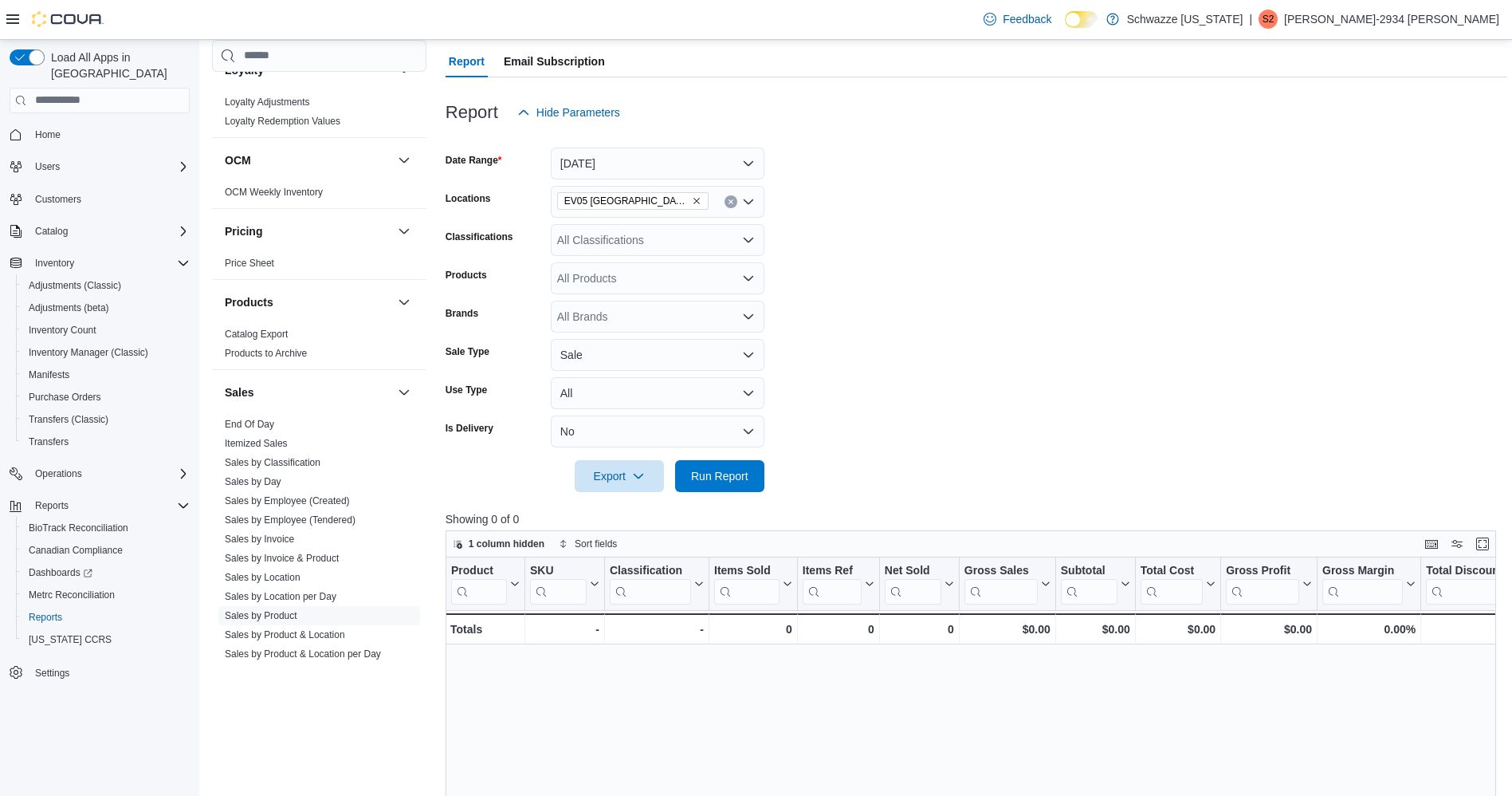
scroll to position [133, 0]
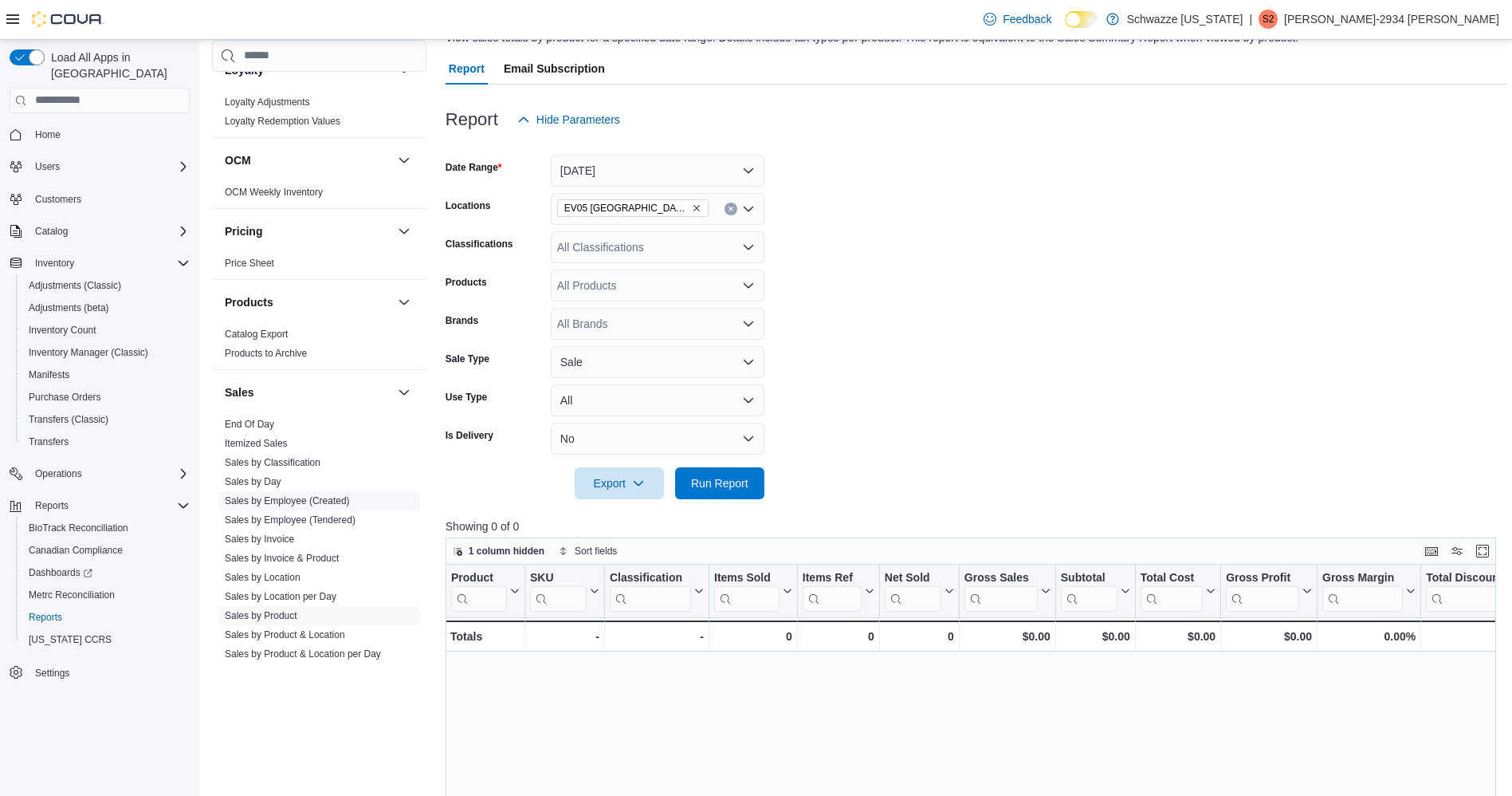
click at [308, 500] on link "Sales by Employee (Created)" at bounding box center [287, 500] width 125 height 11
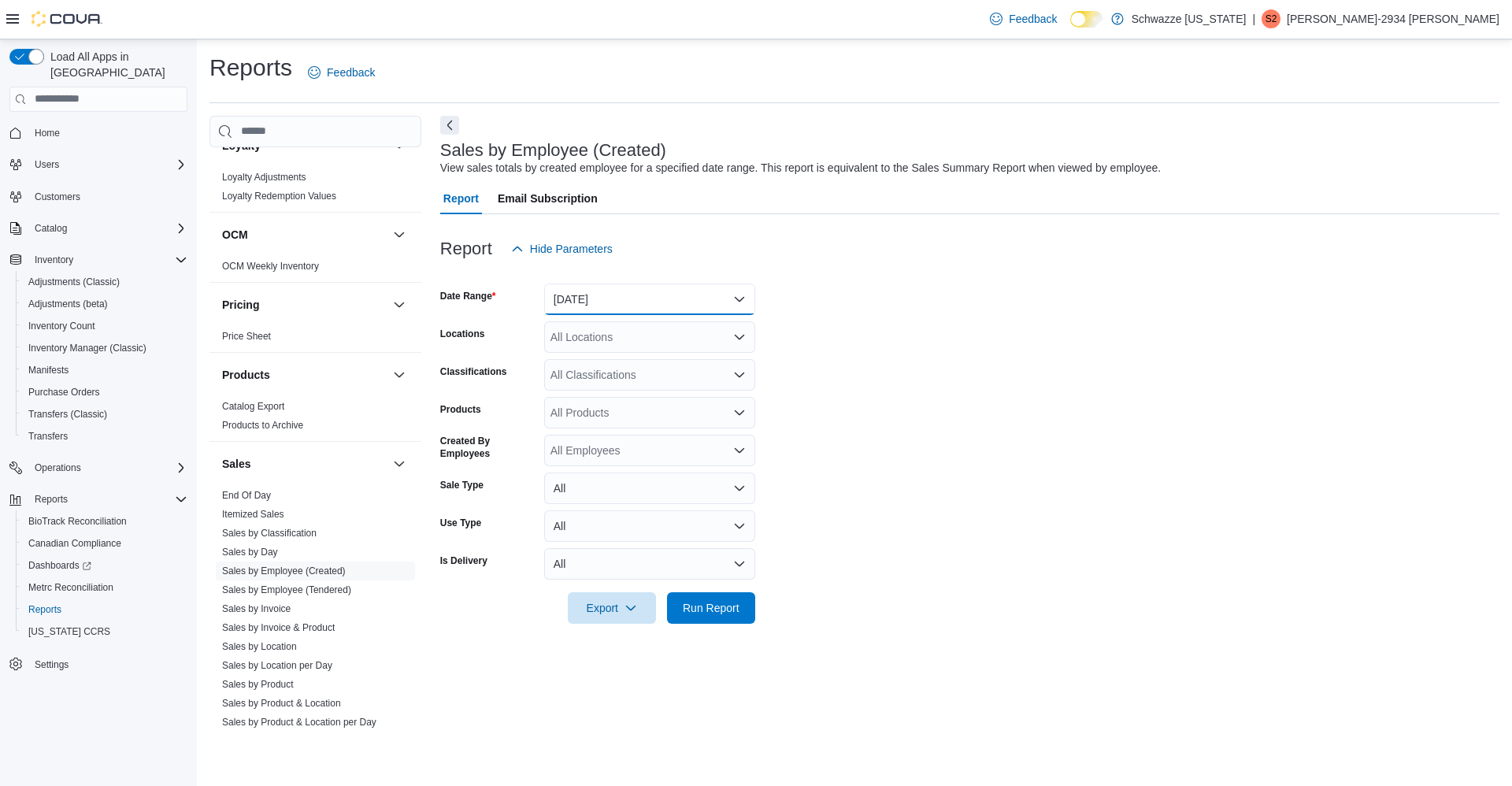
click at [691, 294] on button "[DATE]" at bounding box center [650, 299] width 211 height 32
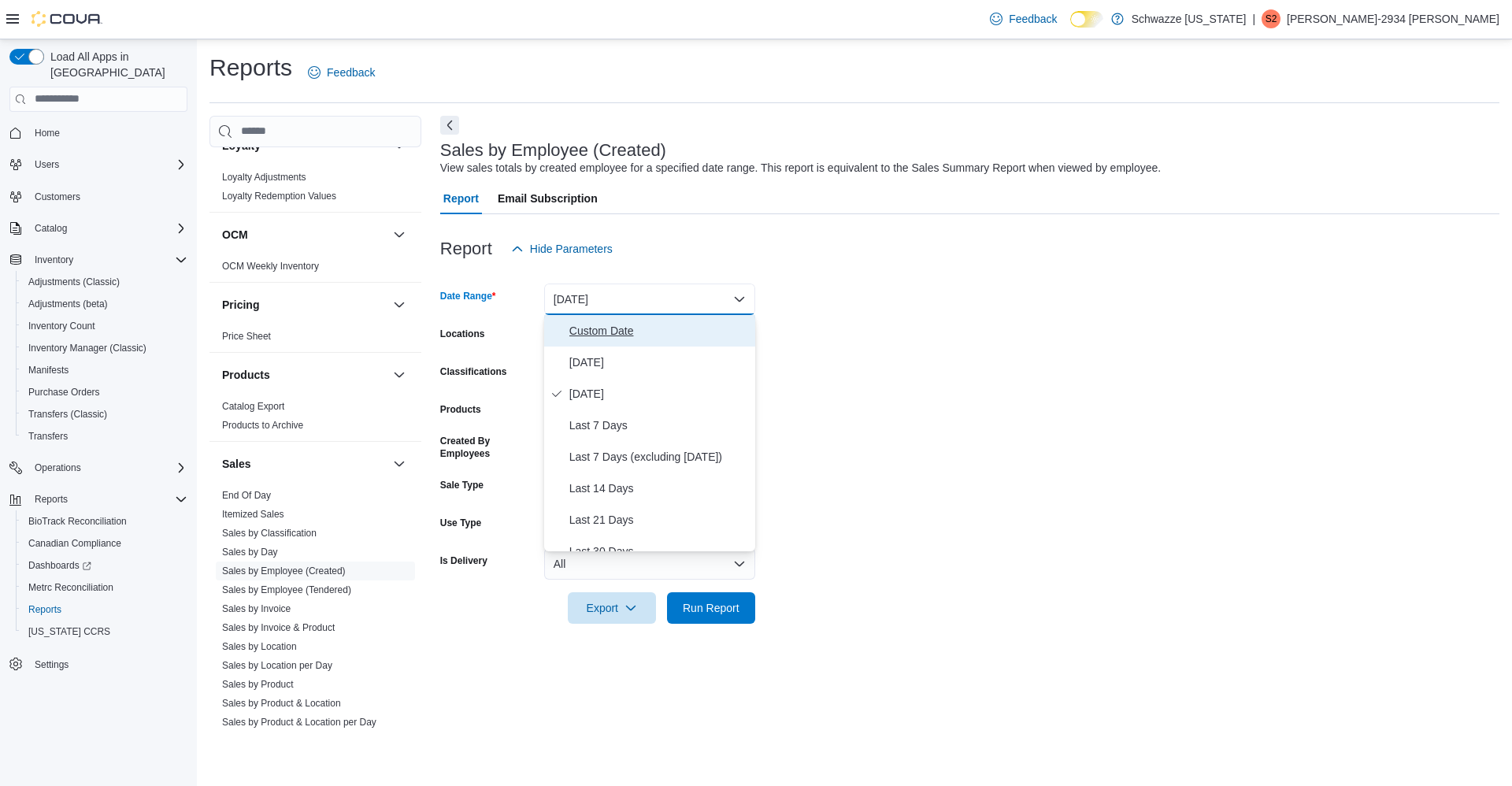
click at [660, 332] on span "Custom Date" at bounding box center [659, 330] width 179 height 19
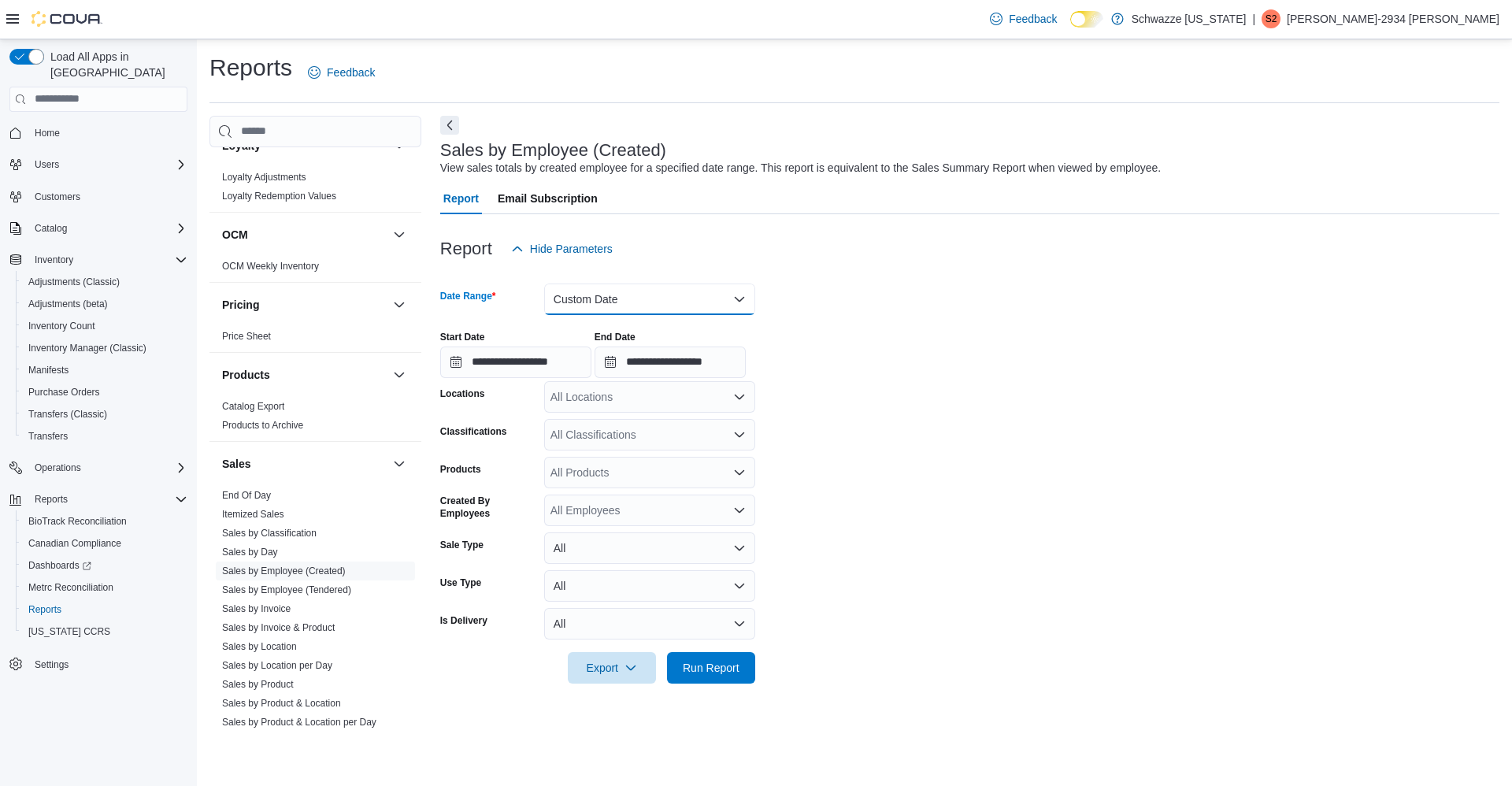
click at [681, 300] on button "Custom Date" at bounding box center [650, 299] width 211 height 32
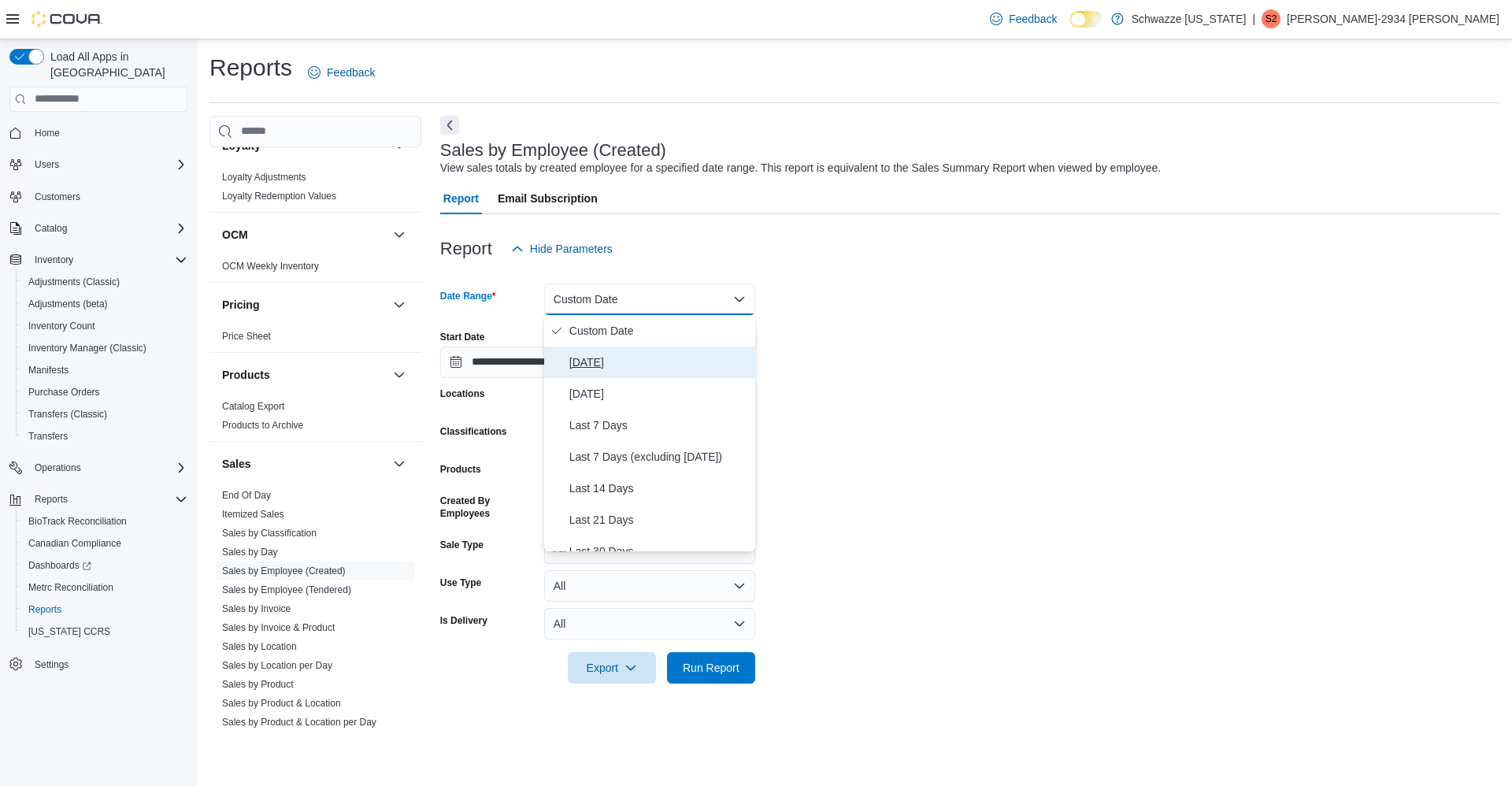
click at [652, 372] on button "[DATE]" at bounding box center [650, 362] width 211 height 32
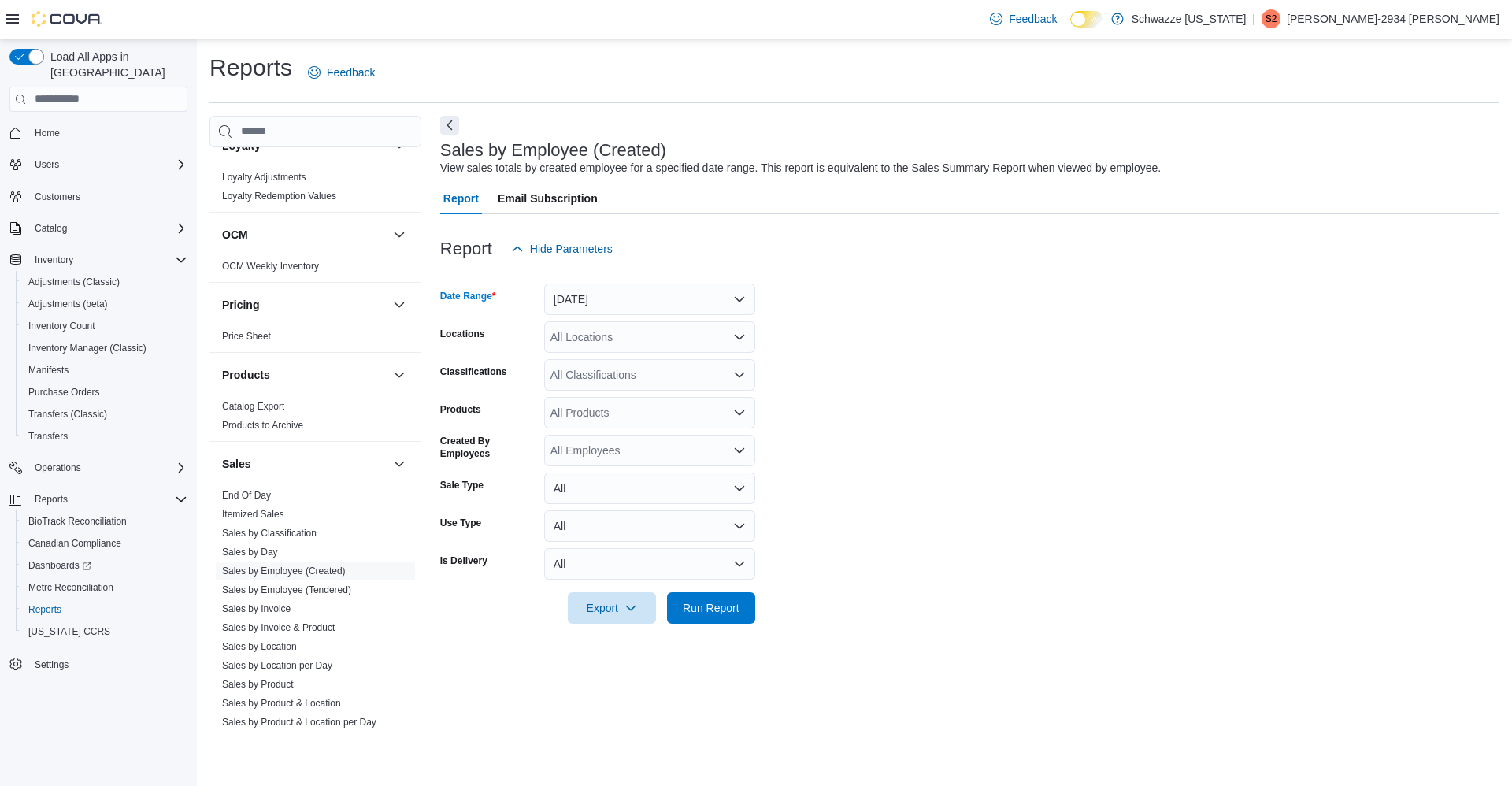
click at [644, 330] on div "All Locations" at bounding box center [650, 337] width 211 height 32
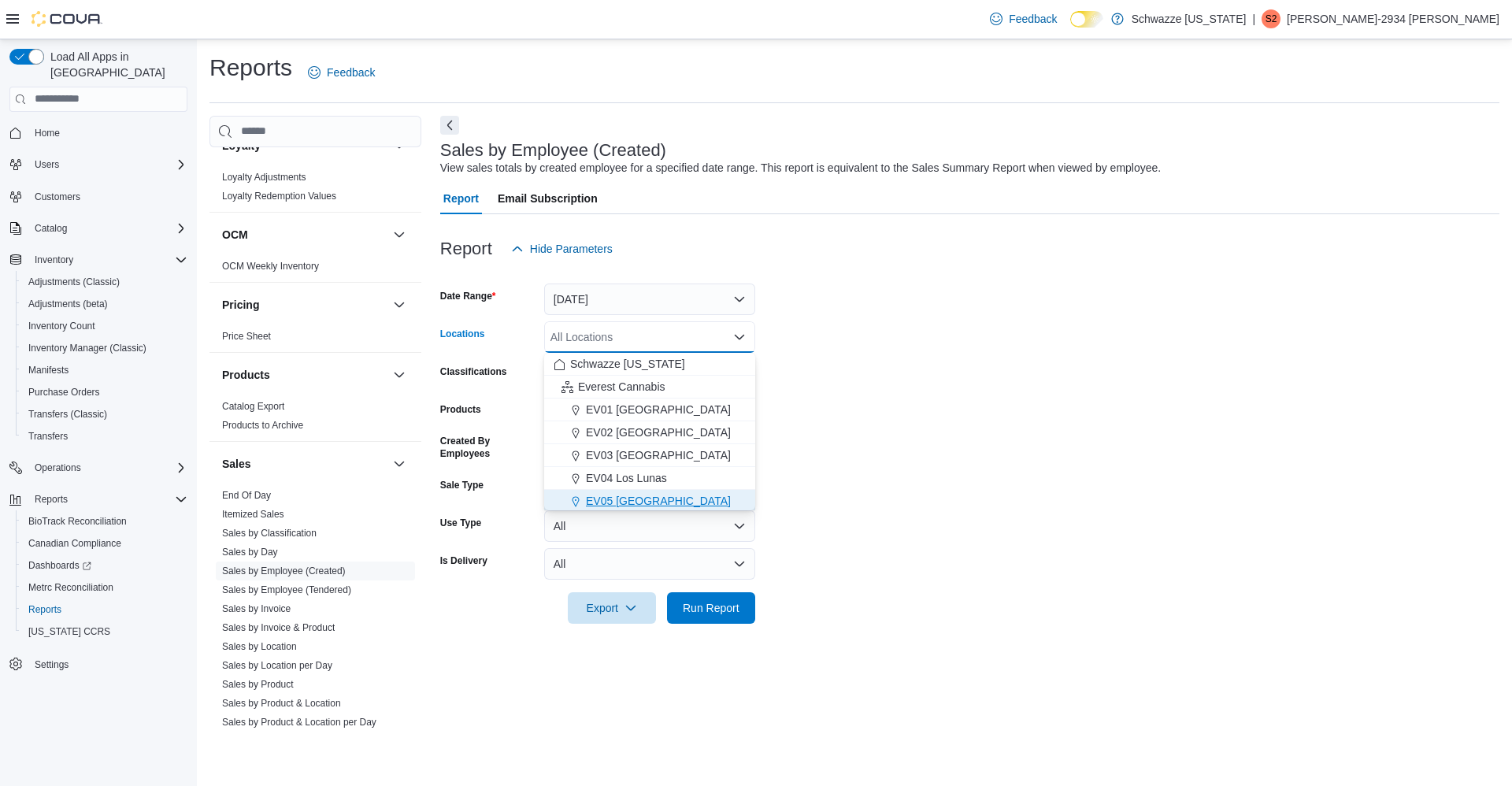
click at [658, 501] on div "EV05 [GEOGRAPHIC_DATA]" at bounding box center [649, 500] width 192 height 15
click at [828, 370] on form "Date Range [DATE] Locations EV05 [GEOGRAPHIC_DATA] Combo box. Selected. EV05 [G…" at bounding box center [970, 444] width 1059 height 359
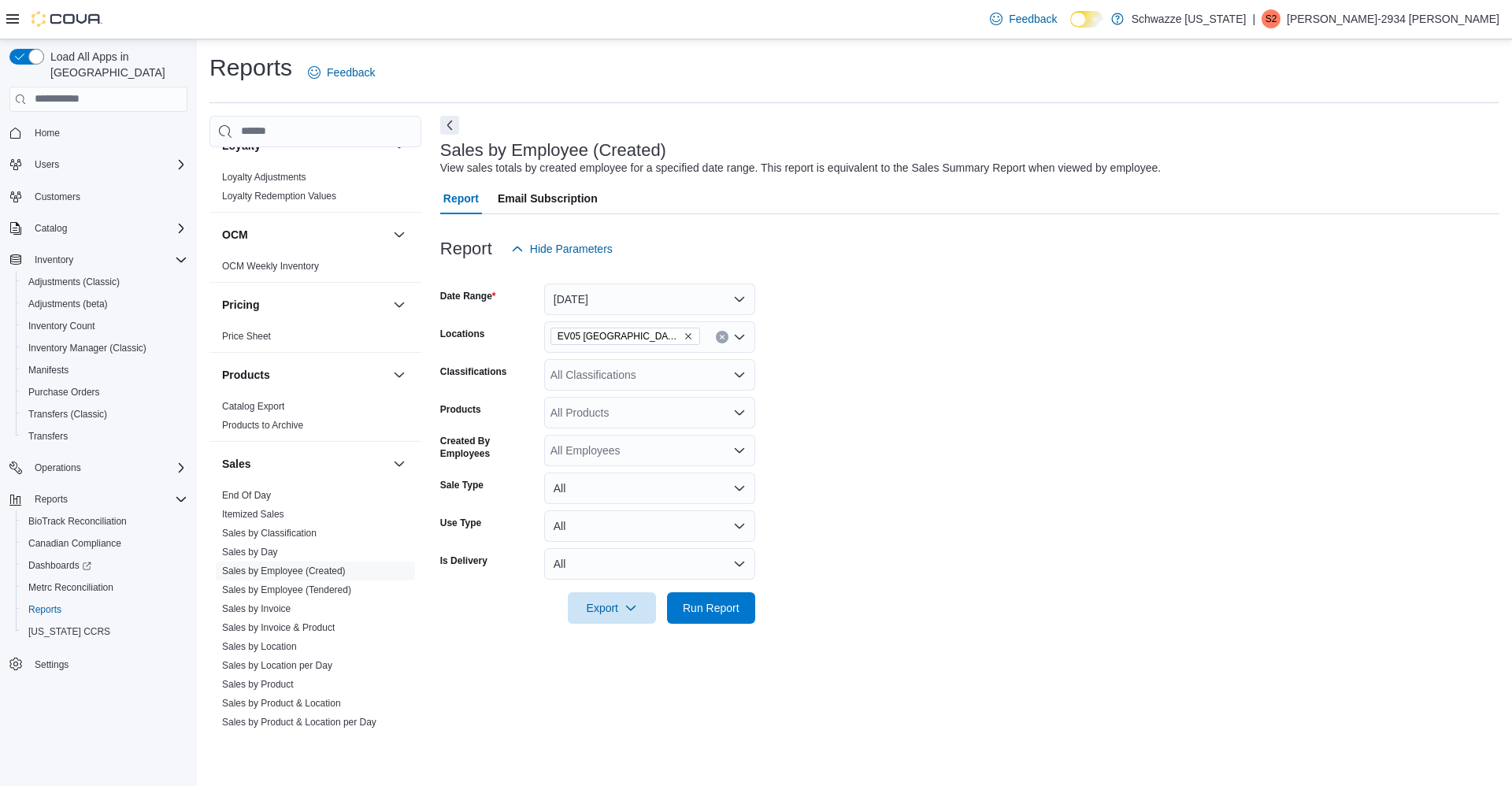
click at [874, 496] on form "Date Range [DATE] Locations EV05 Uptown Classifications All Classifications Pro…" at bounding box center [970, 444] width 1059 height 359
click at [261, 494] on link "End Of Day" at bounding box center [247, 495] width 49 height 11
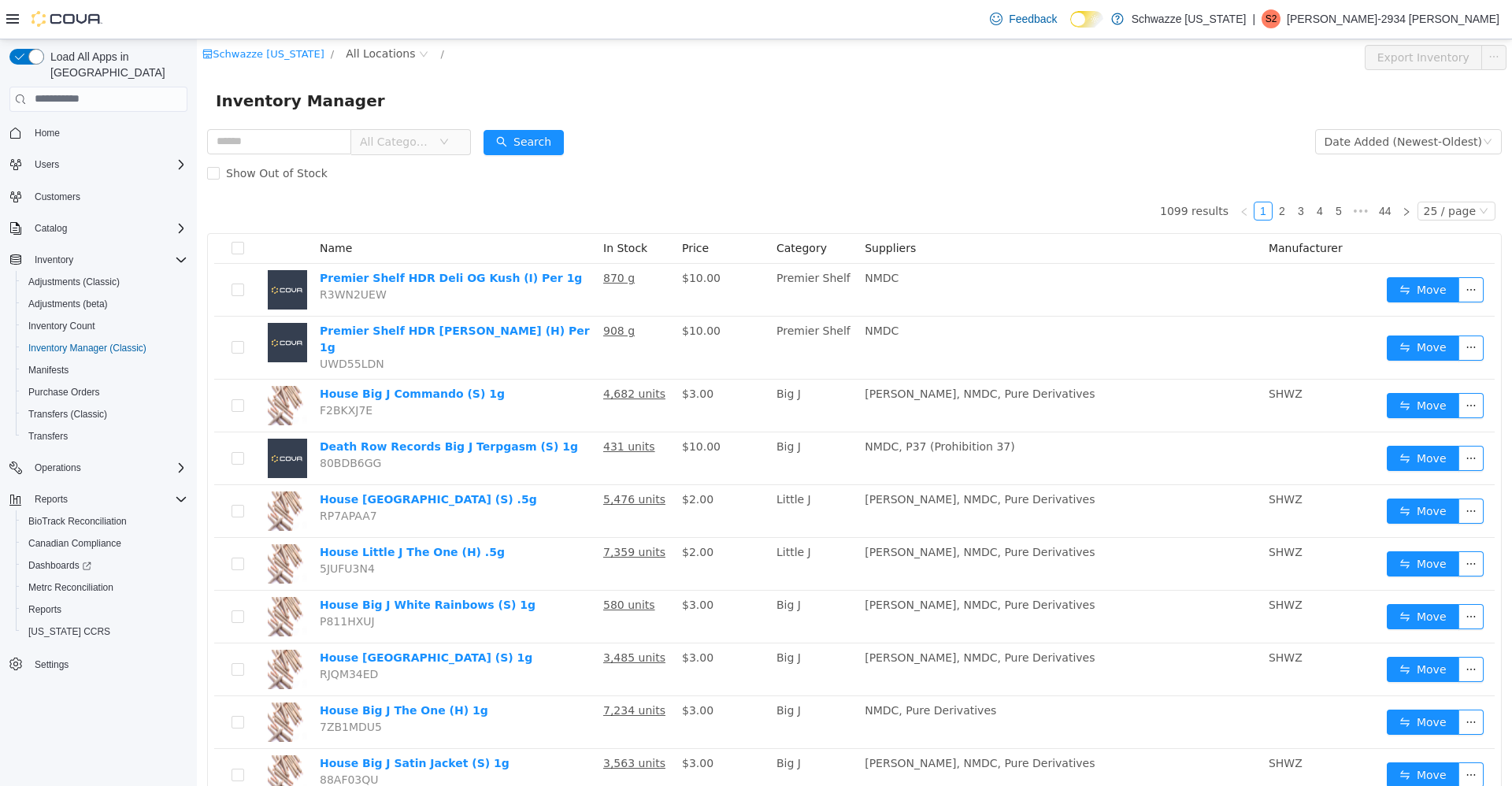
click at [372, 38] on div "Feedback Dark Mode Schwazze [US_STATE] | S2 [PERSON_NAME]-2934 [PERSON_NAME]" at bounding box center [756, 19] width 1512 height 39
click at [386, 57] on span "All Locations" at bounding box center [380, 52] width 69 height 17
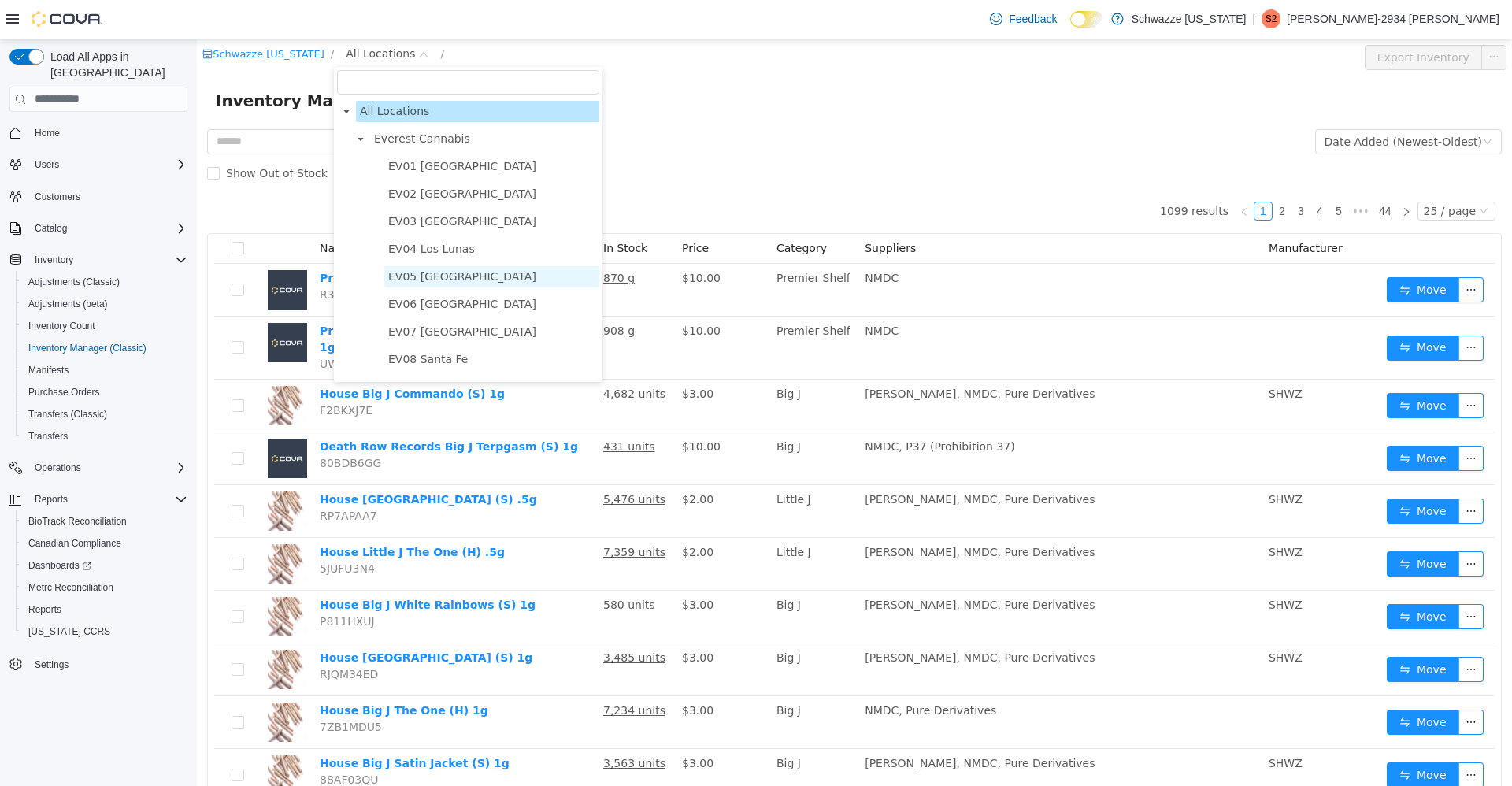
click at [444, 282] on span "EV05 [GEOGRAPHIC_DATA]" at bounding box center [462, 276] width 148 height 13
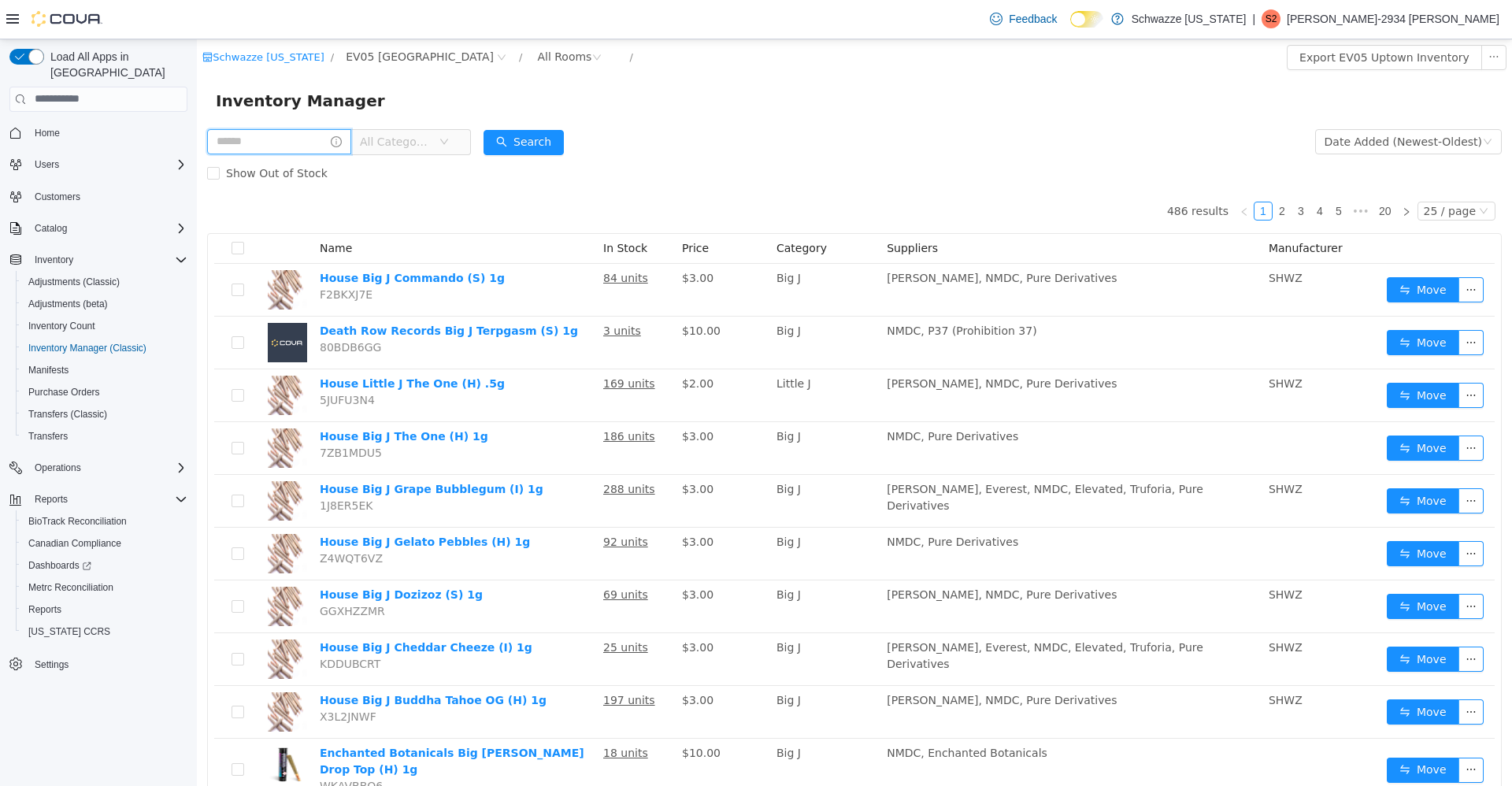
click at [317, 144] on input "text" at bounding box center [279, 141] width 144 height 25
type input "****"
click at [545, 141] on button "Search" at bounding box center [539, 142] width 80 height 25
